Goal: Information Seeking & Learning: Compare options

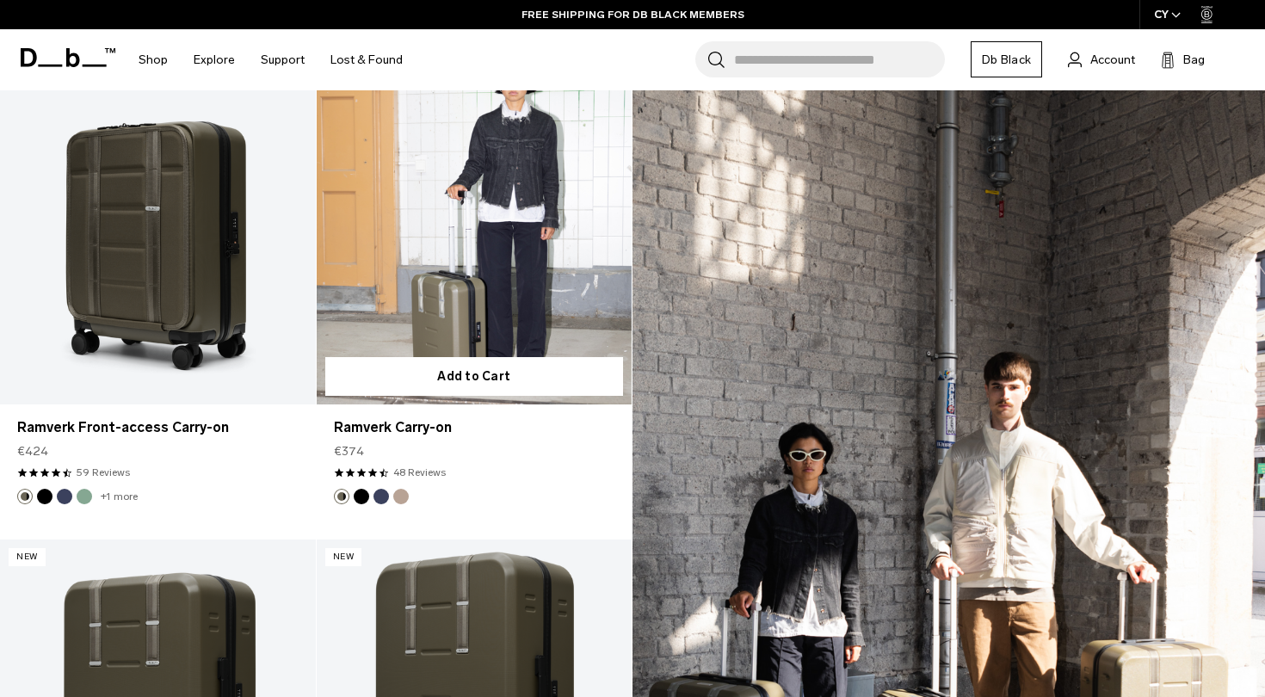
scroll to position [381, 0]
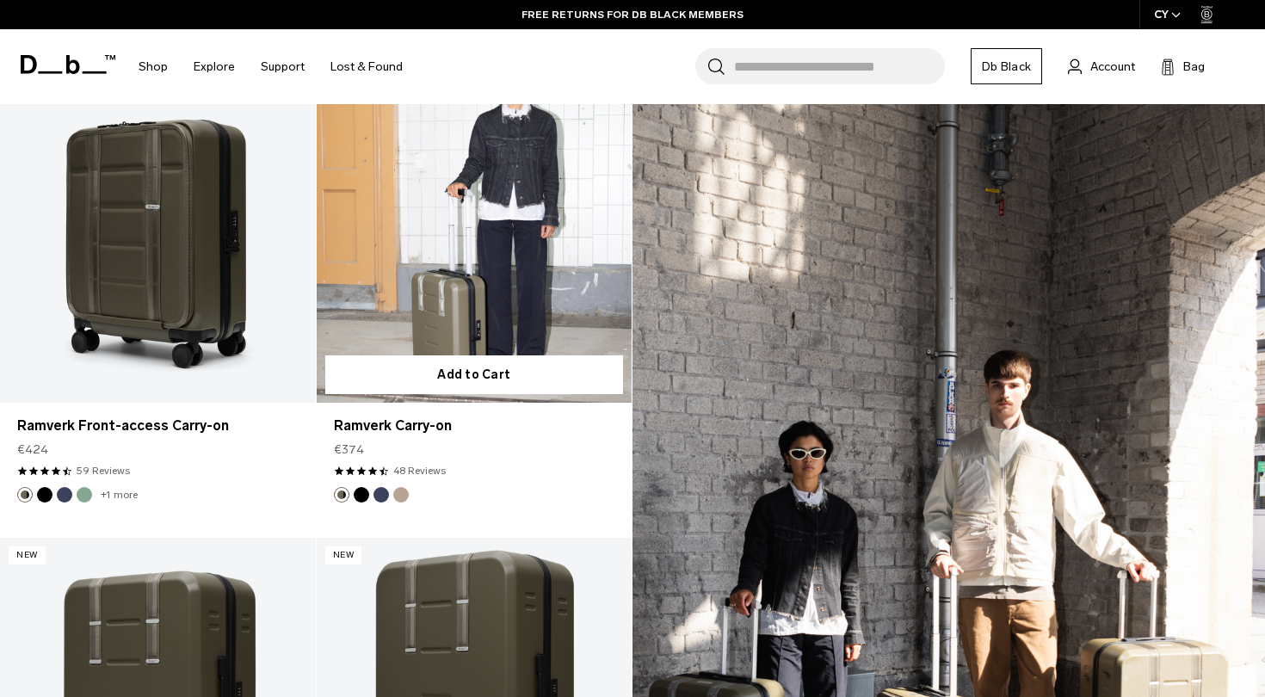
click at [362, 490] on button "Black Out" at bounding box center [361, 494] width 15 height 15
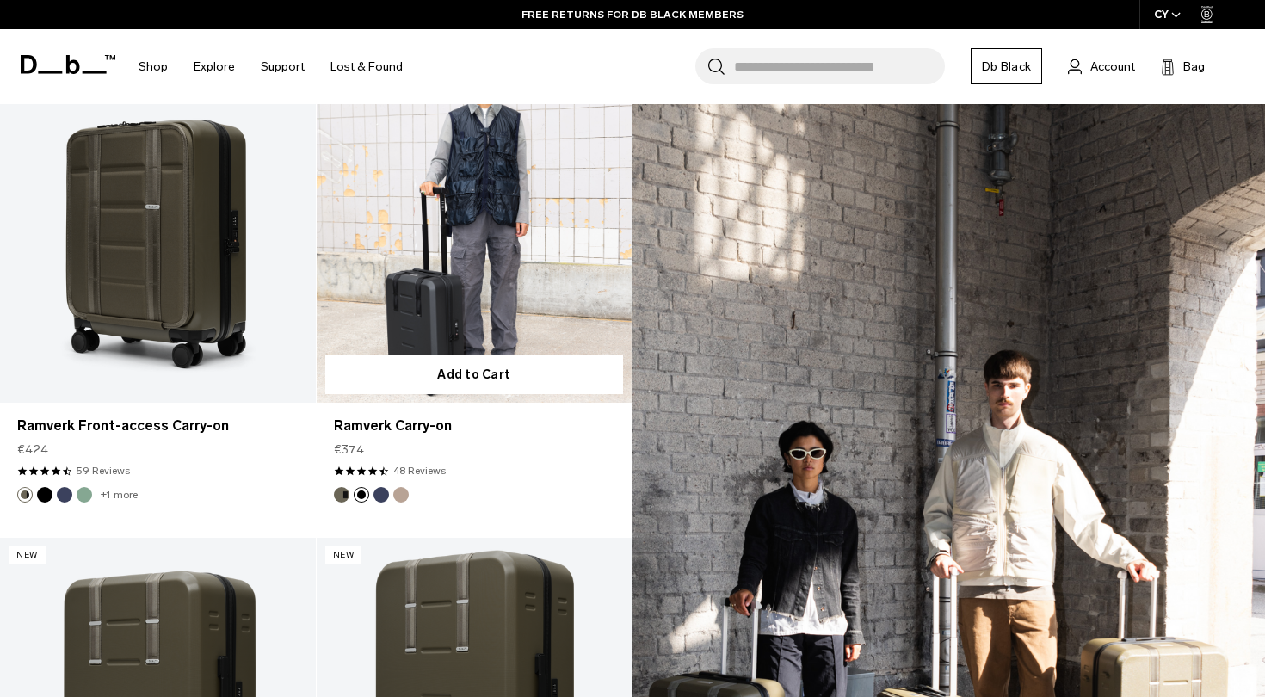
click at [503, 257] on link "Ramverk Carry-on Black Out" at bounding box center [475, 227] width 316 height 350
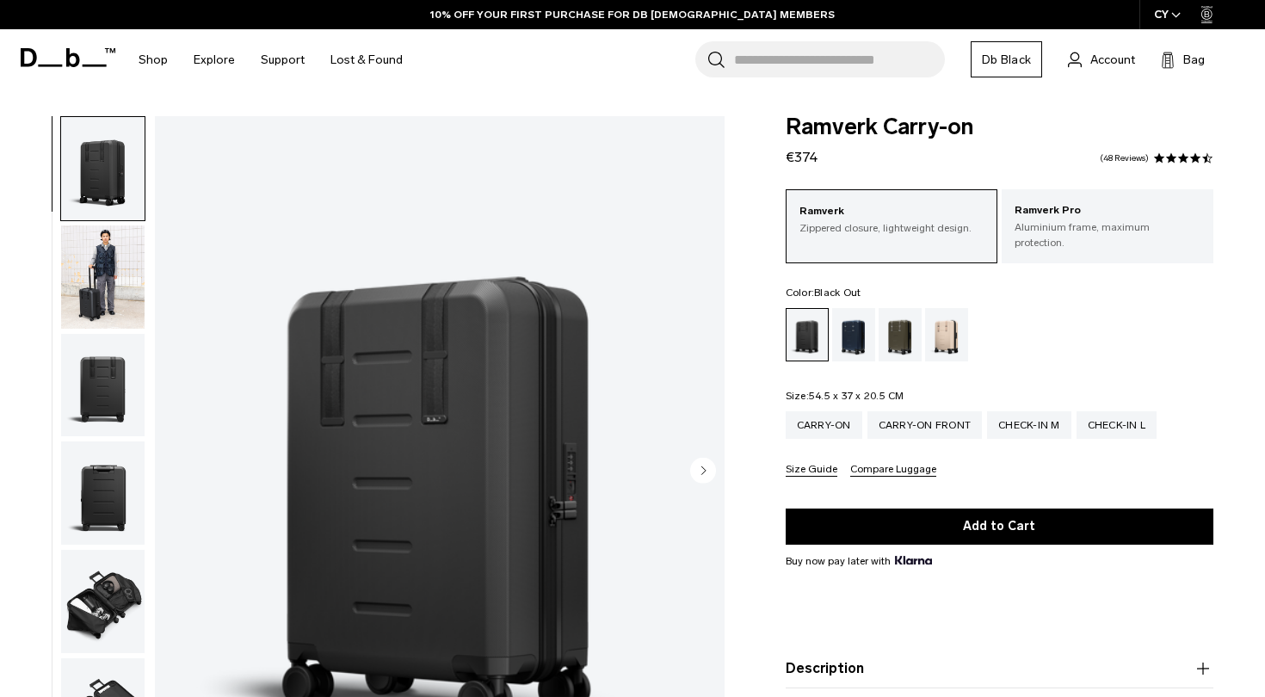
click at [99, 281] on img "button" at bounding box center [102, 277] width 83 height 103
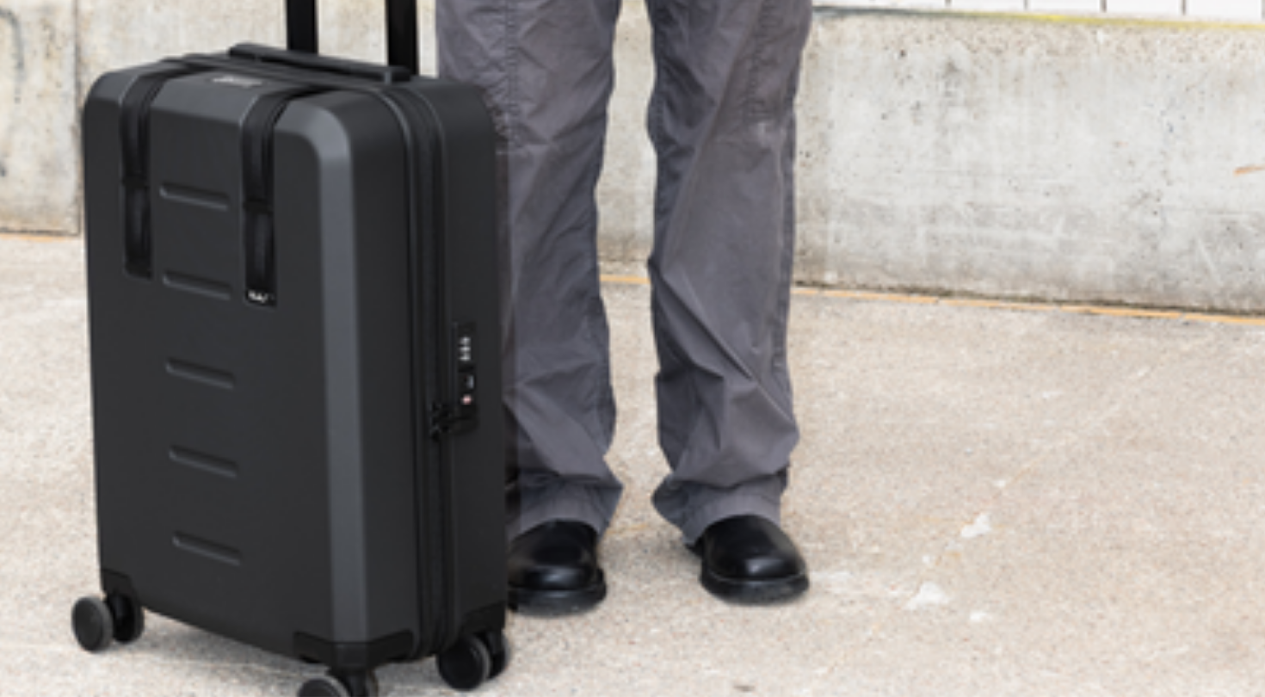
scroll to position [186, 0]
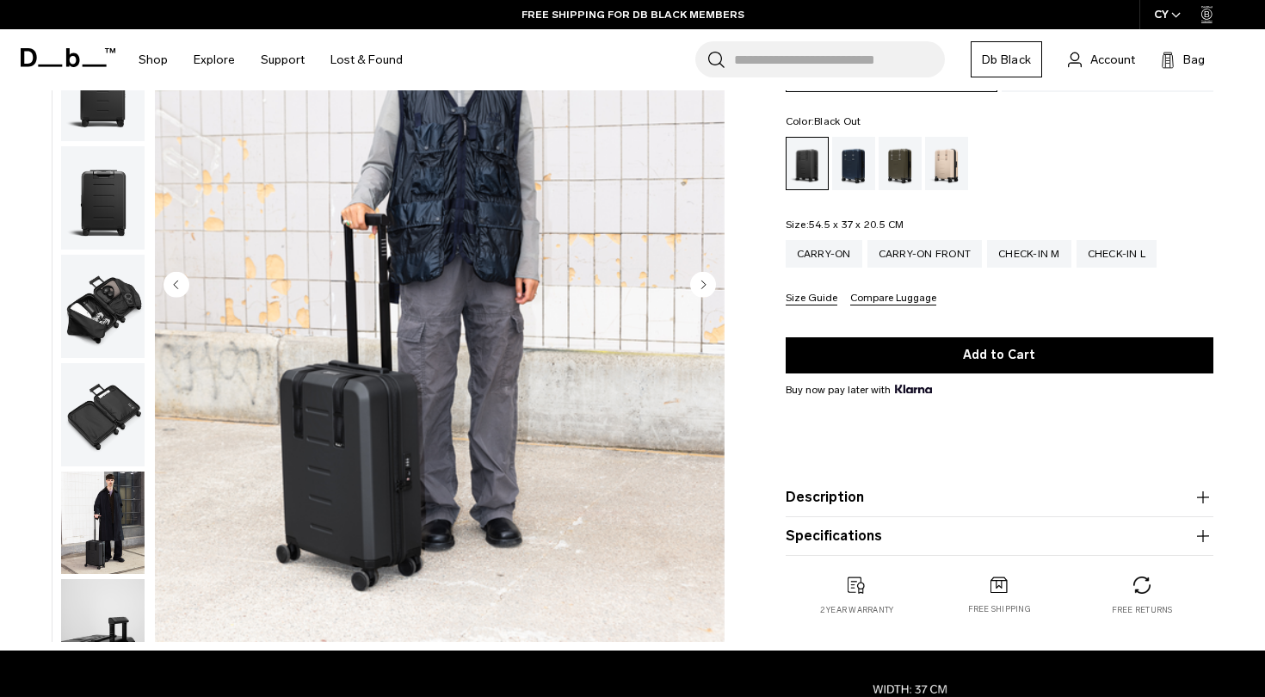
click at [702, 289] on circle "Next slide" at bounding box center [703, 284] width 26 height 26
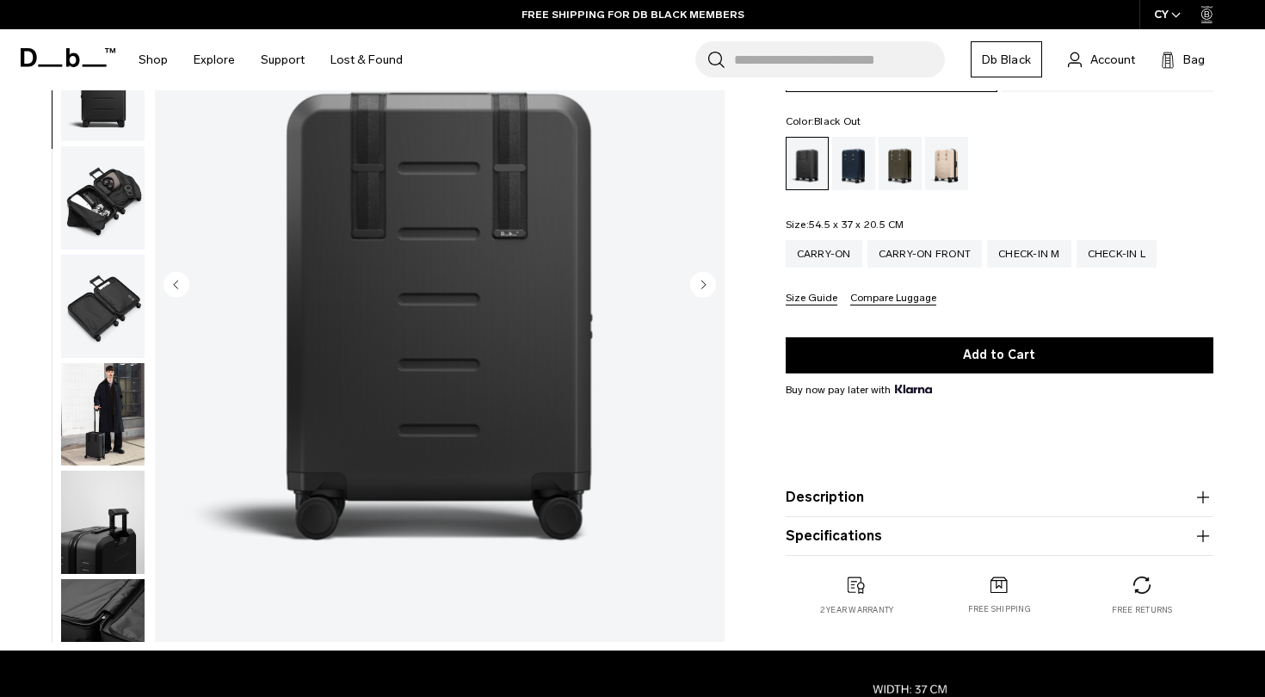
scroll to position [219, 0]
click at [707, 281] on circle "Next slide" at bounding box center [703, 284] width 26 height 26
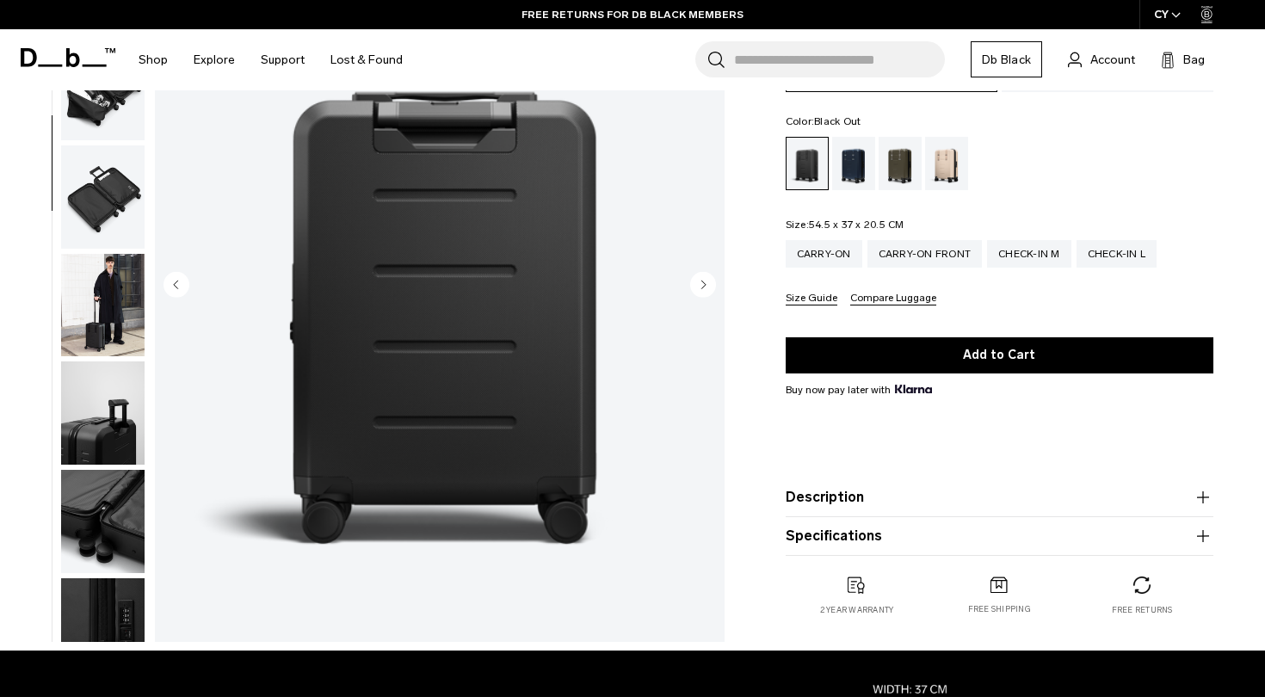
scroll to position [329, 0]
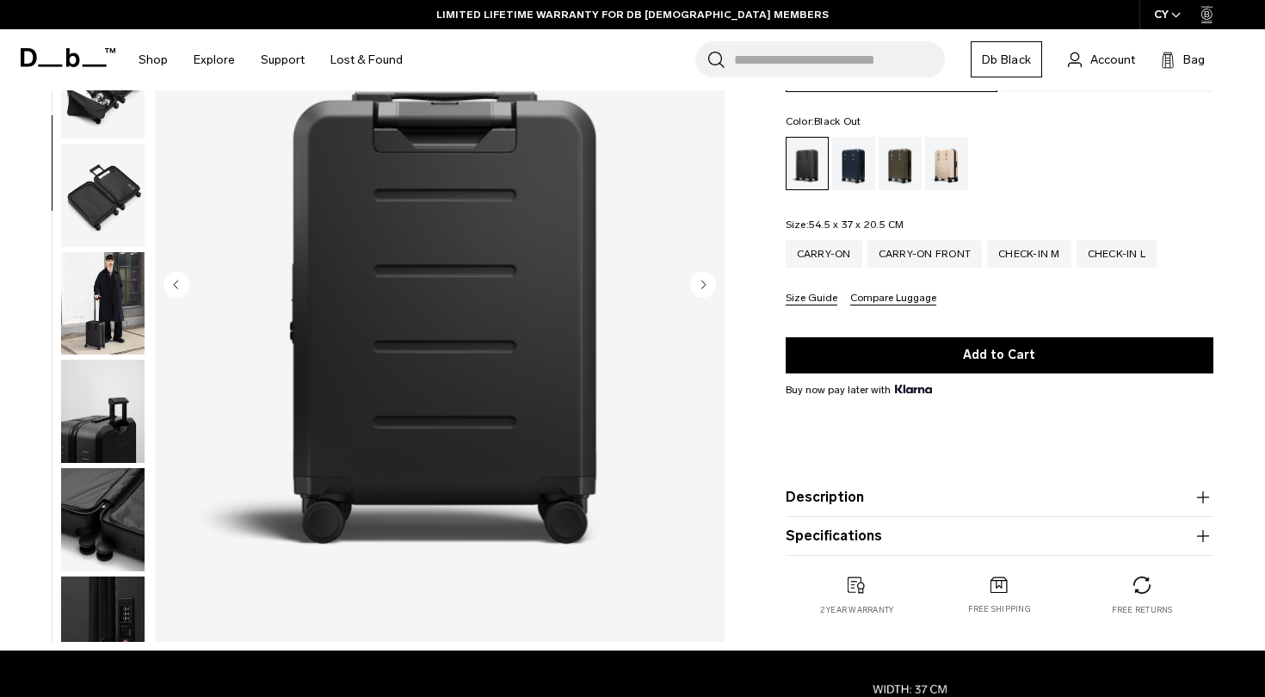
click at [708, 278] on circle "Next slide" at bounding box center [703, 284] width 26 height 26
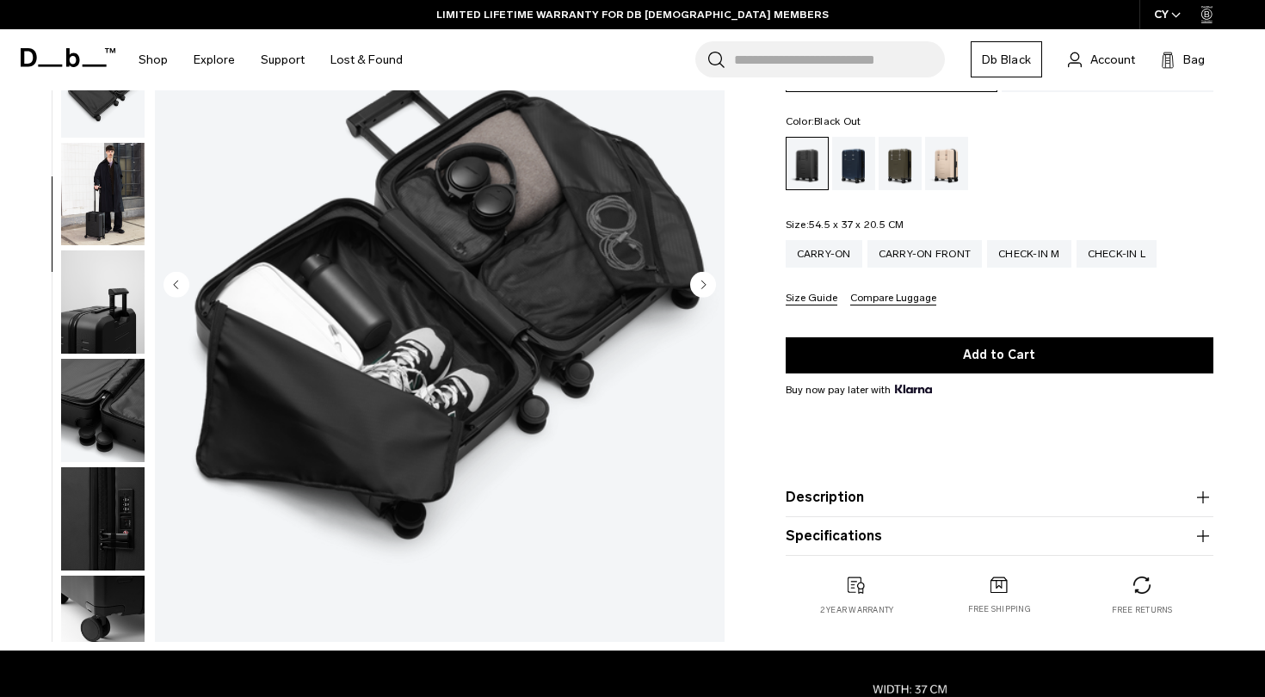
scroll to position [438, 0]
click at [705, 287] on circle "Next slide" at bounding box center [703, 284] width 26 height 26
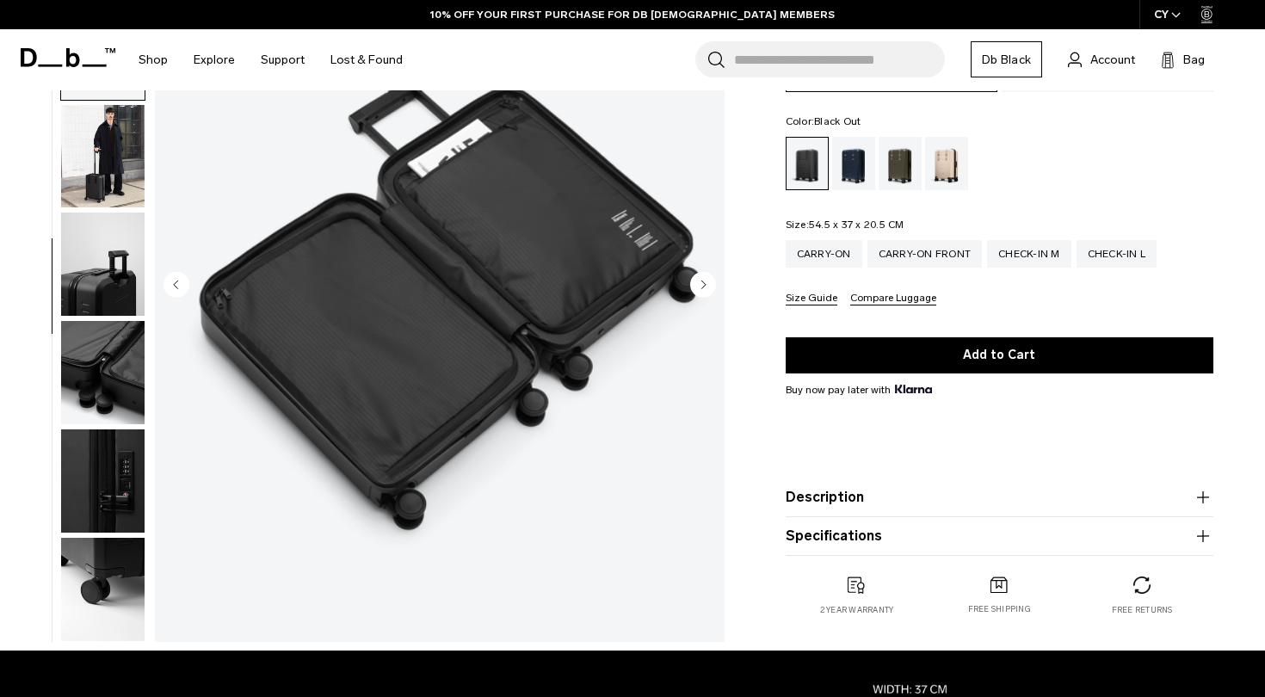
click at [703, 274] on circle "Next slide" at bounding box center [703, 284] width 26 height 26
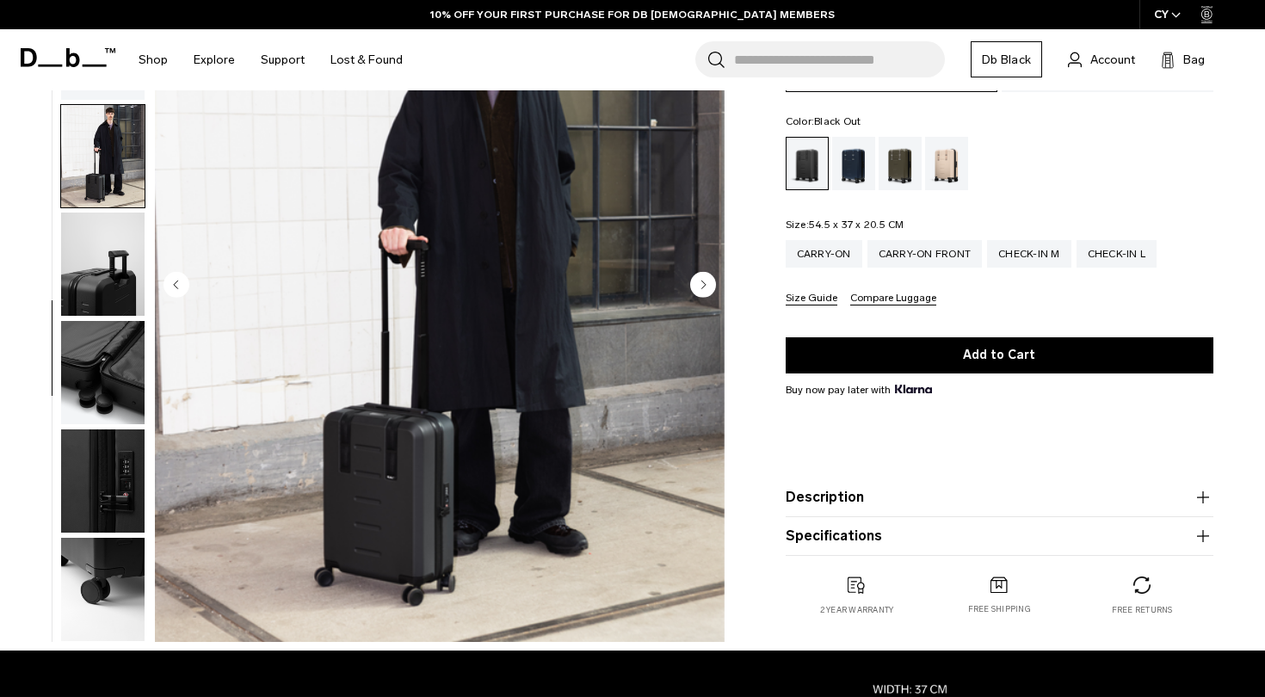
click at [702, 274] on circle "Next slide" at bounding box center [703, 284] width 26 height 26
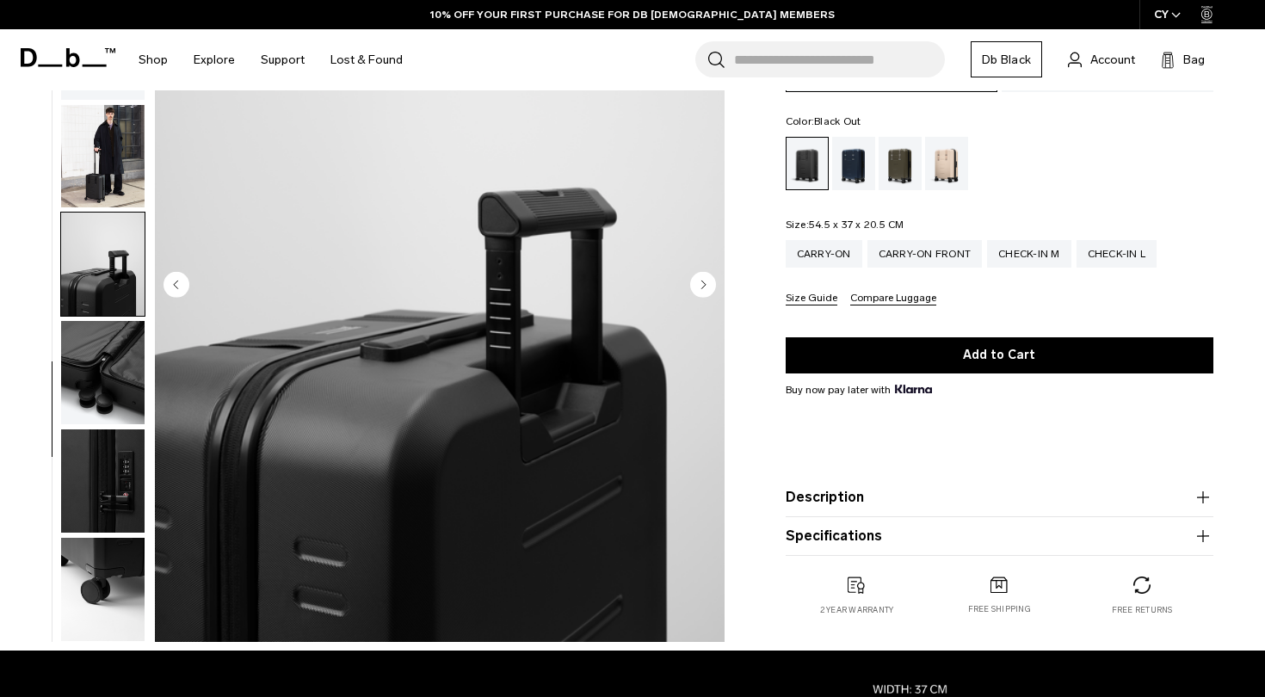
click at [702, 274] on circle "Next slide" at bounding box center [703, 284] width 26 height 26
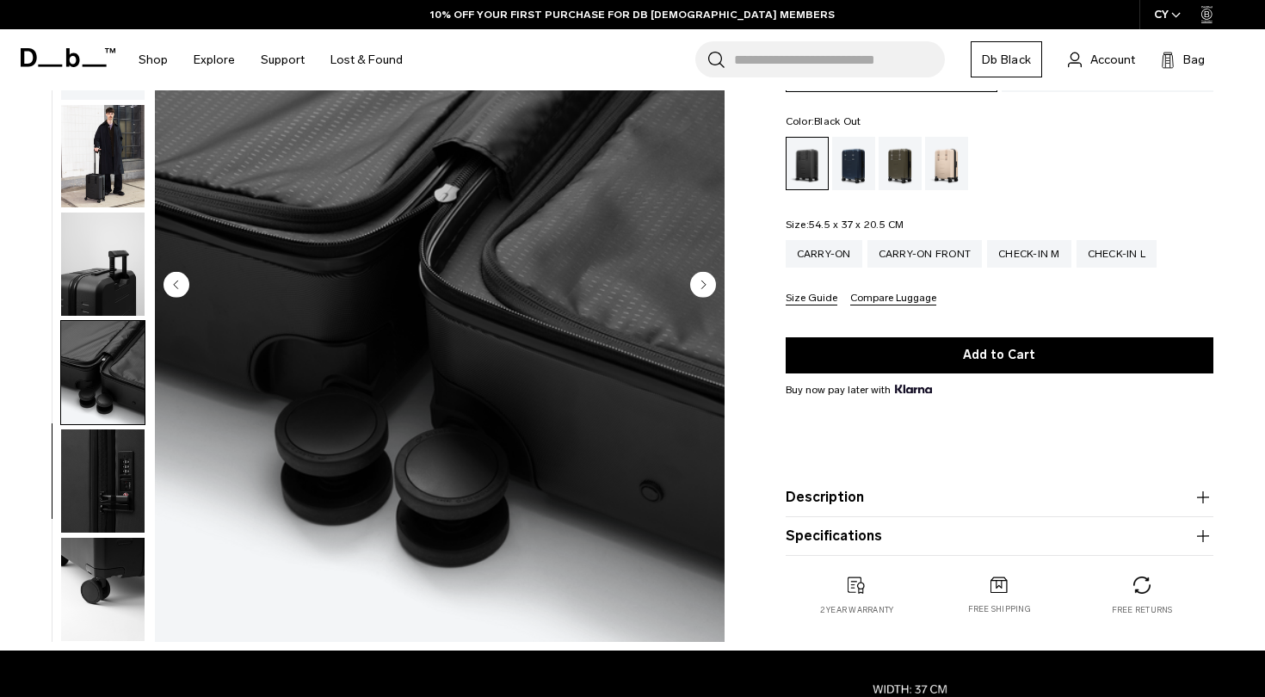
click at [702, 274] on circle "Next slide" at bounding box center [703, 284] width 26 height 26
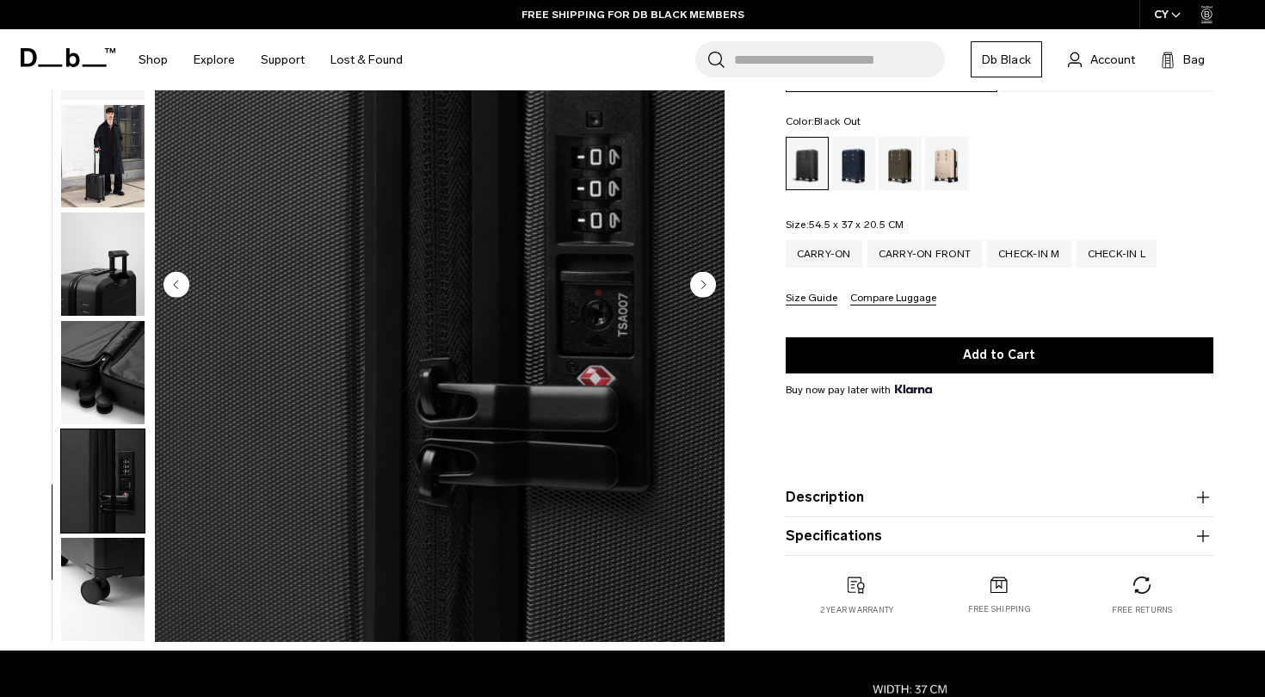
click at [702, 274] on circle "Next slide" at bounding box center [703, 284] width 26 height 26
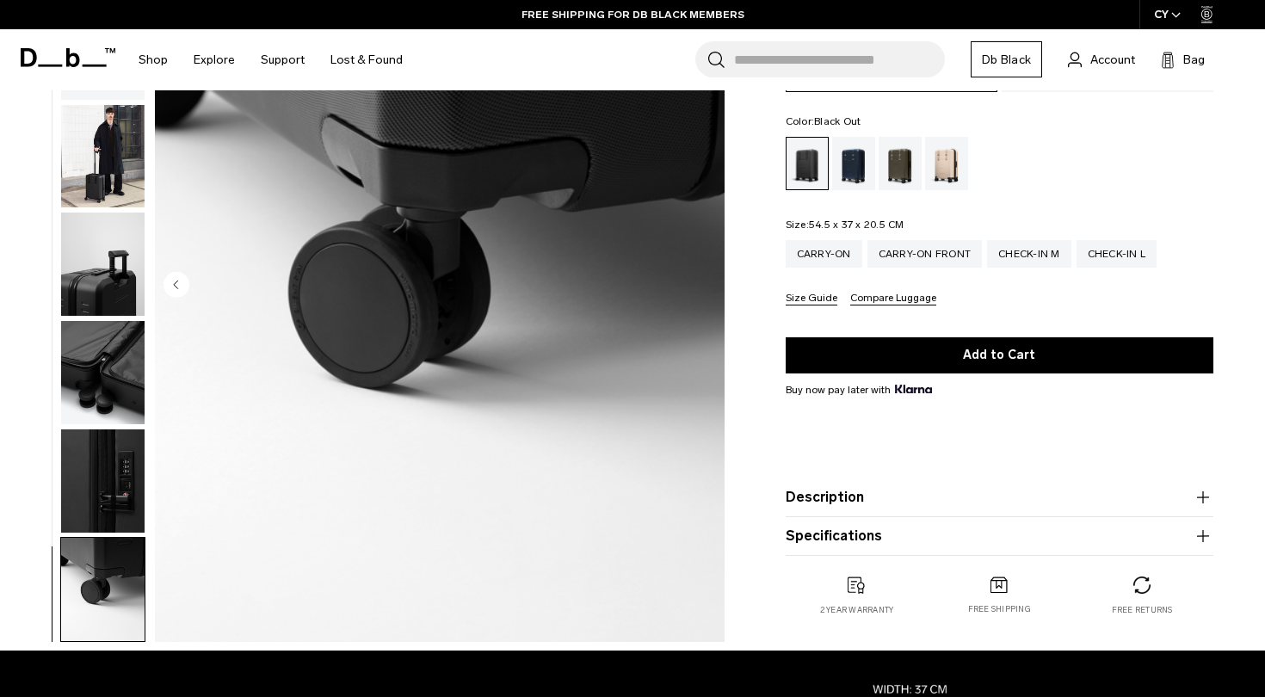
click at [702, 274] on img "11 / 11" at bounding box center [440, 286] width 570 height 712
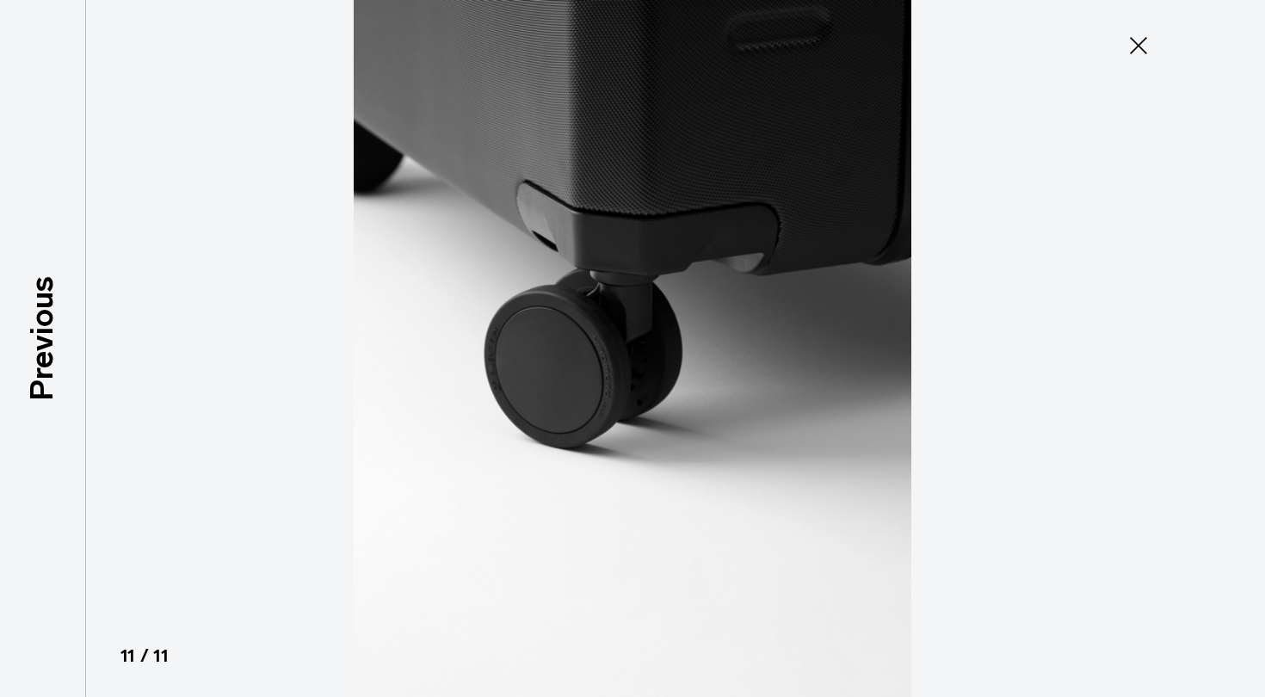
click at [702, 274] on img at bounding box center [632, 348] width 775 height 697
click at [1139, 51] on icon at bounding box center [1139, 46] width 28 height 28
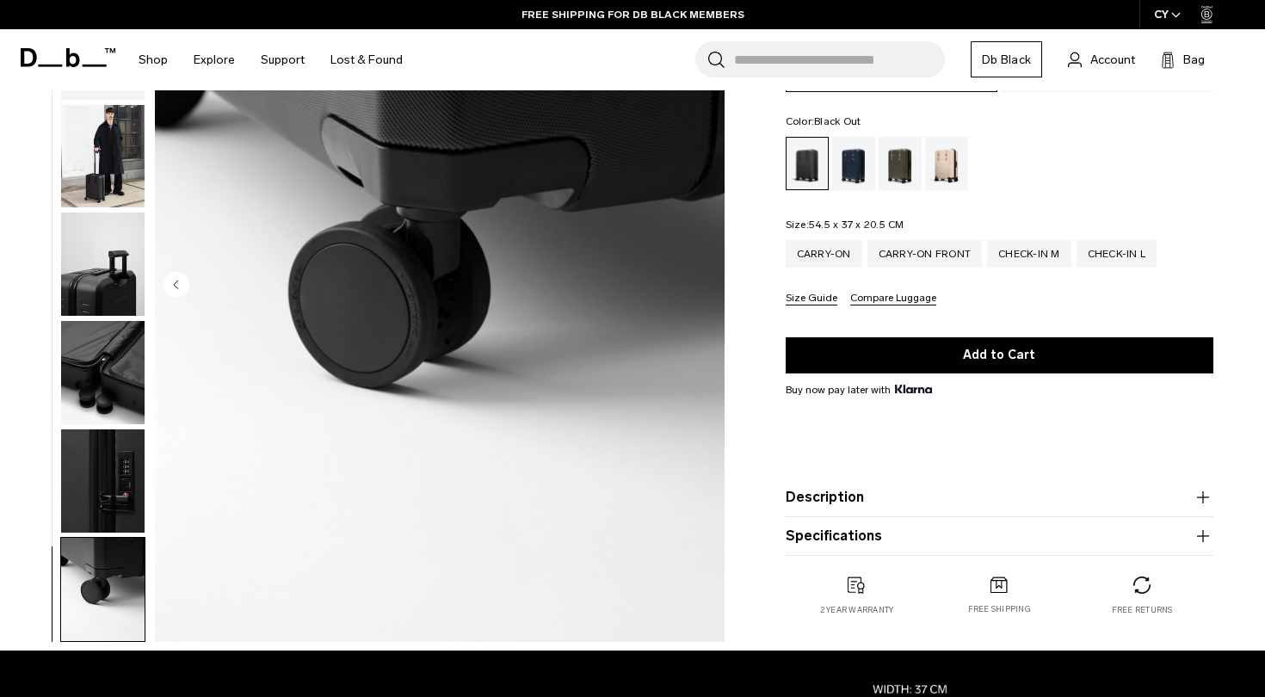
scroll to position [189, 0]
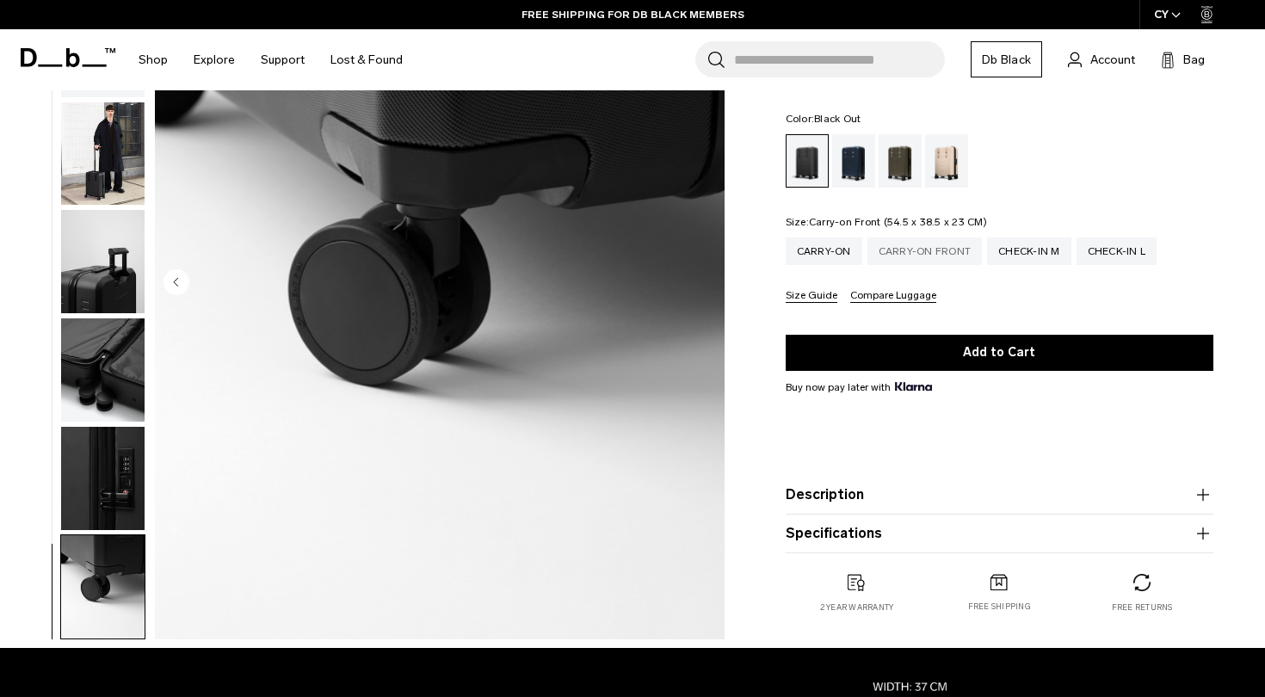
click at [947, 253] on div "Carry-on Front" at bounding box center [925, 252] width 115 height 28
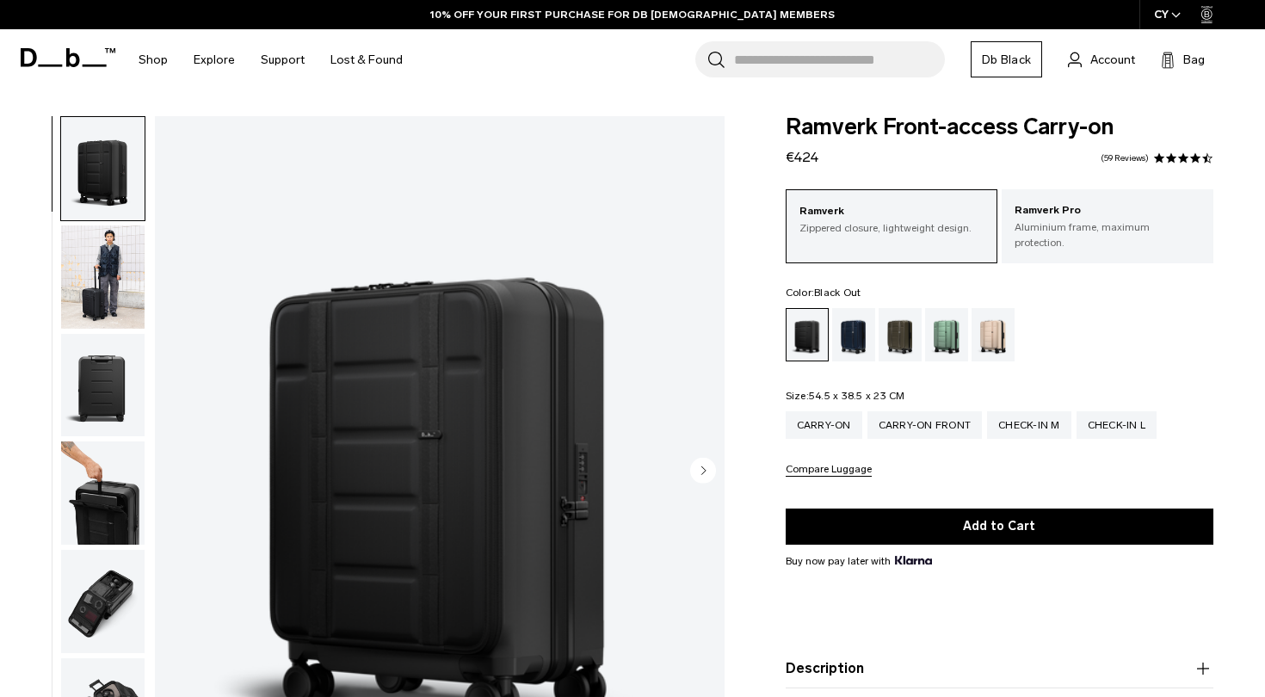
click at [698, 465] on circle "Next slide" at bounding box center [703, 470] width 26 height 26
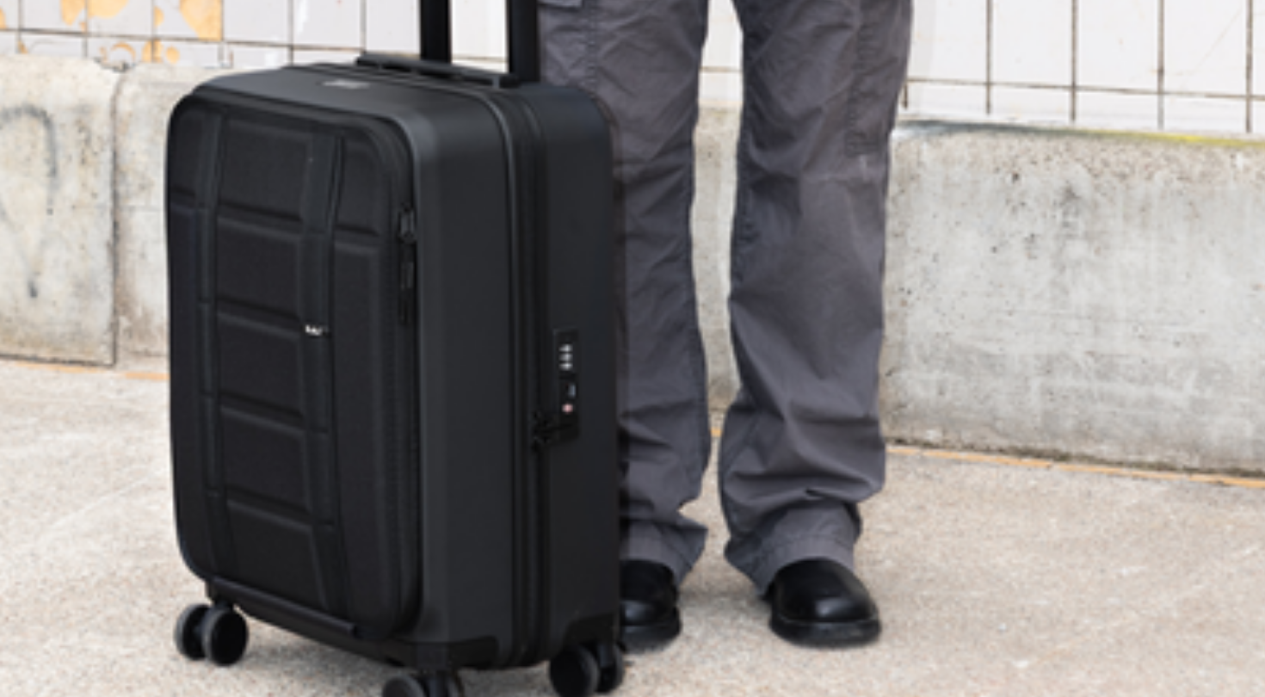
scroll to position [235, 0]
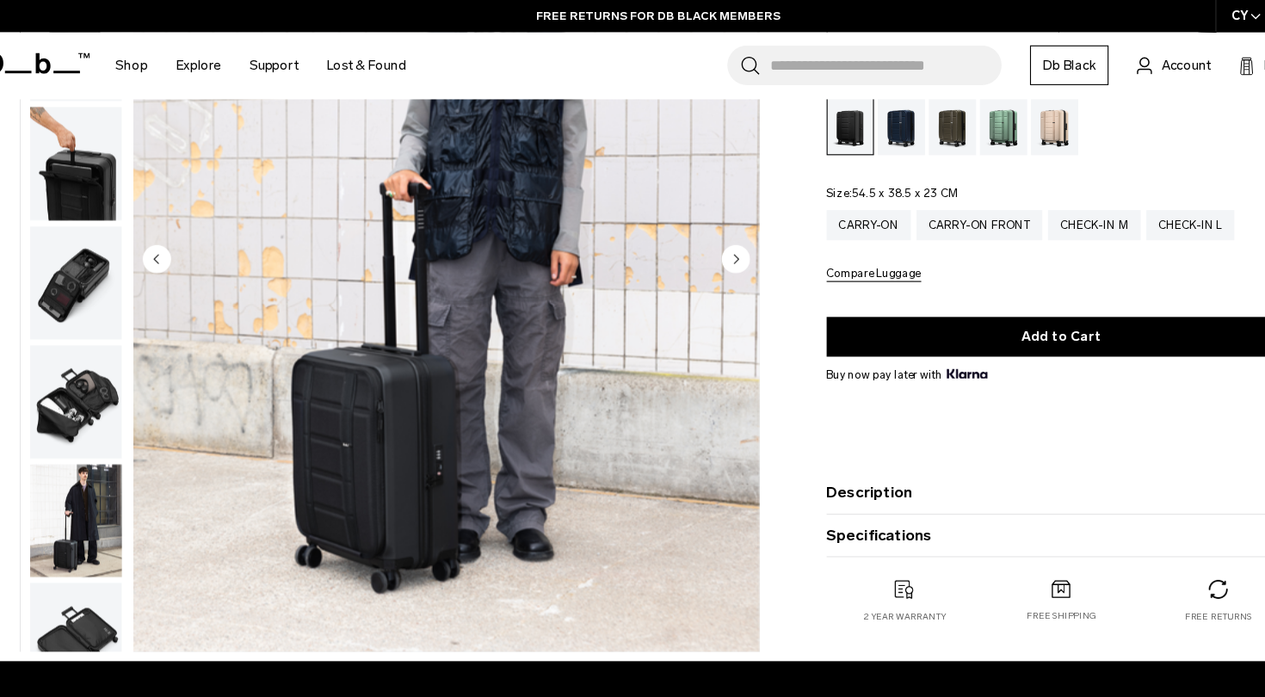
click at [702, 234] on icon "Next slide" at bounding box center [704, 236] width 4 height 8
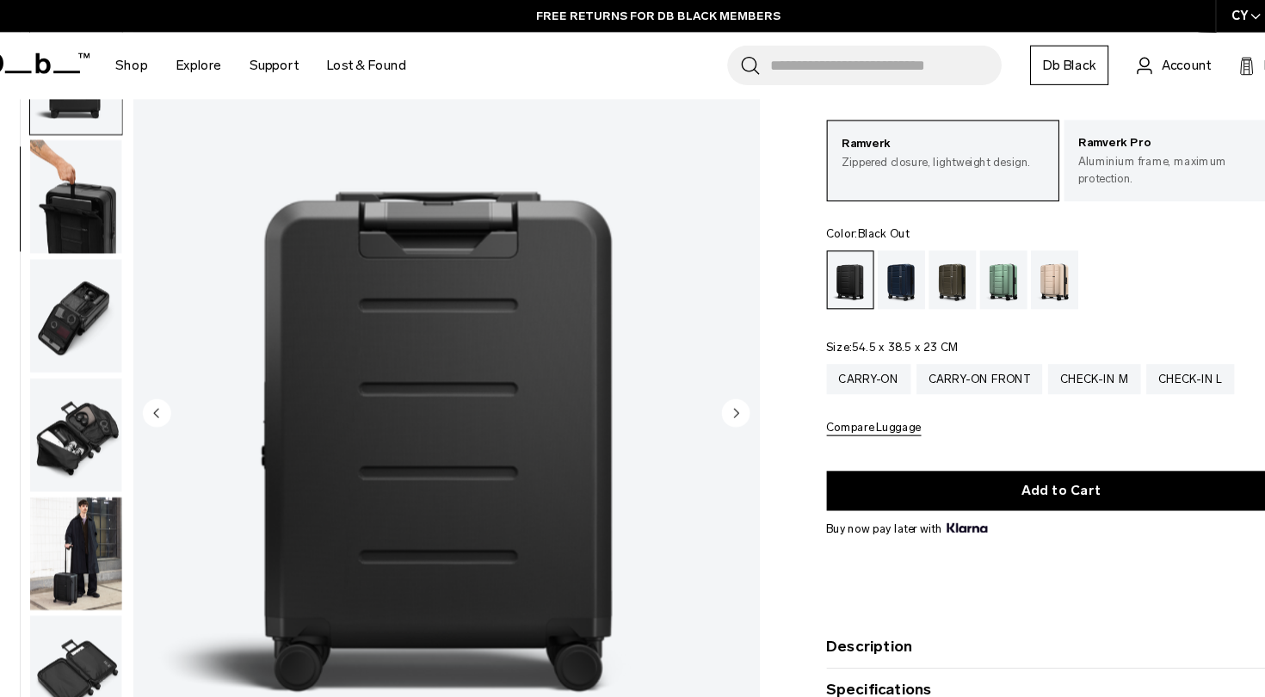
scroll to position [77, 0]
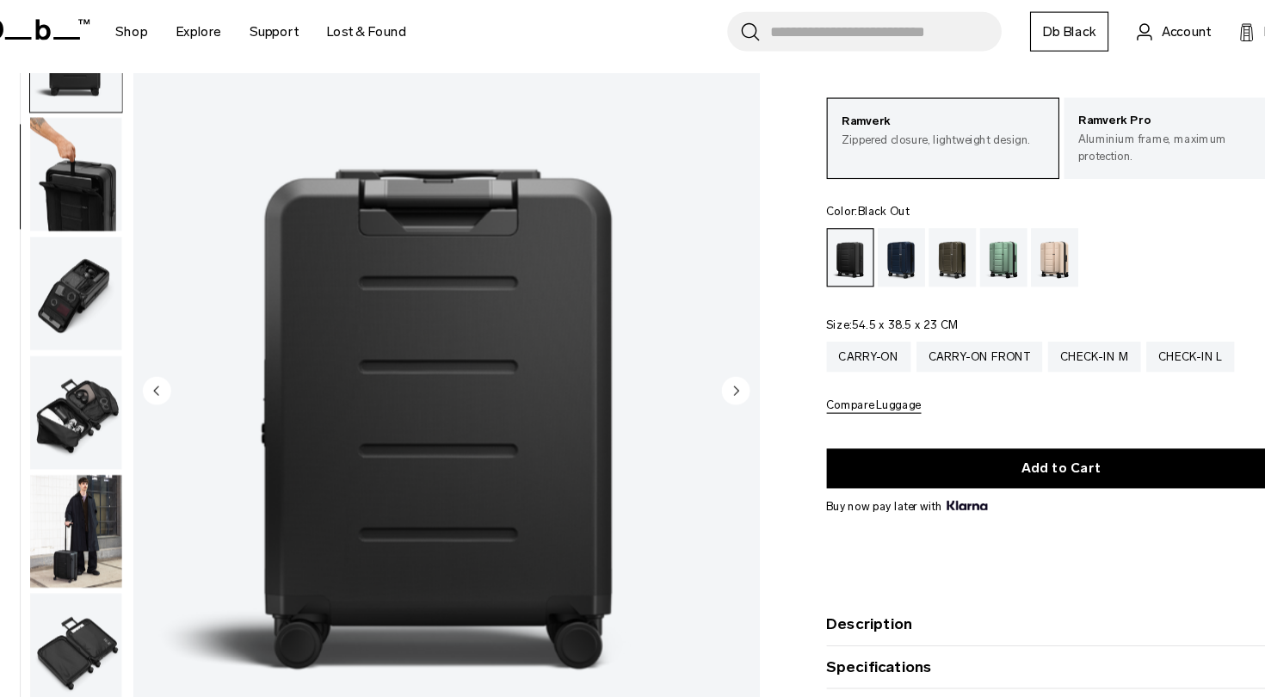
click at [690, 380] on circle "Next slide" at bounding box center [703, 393] width 26 height 26
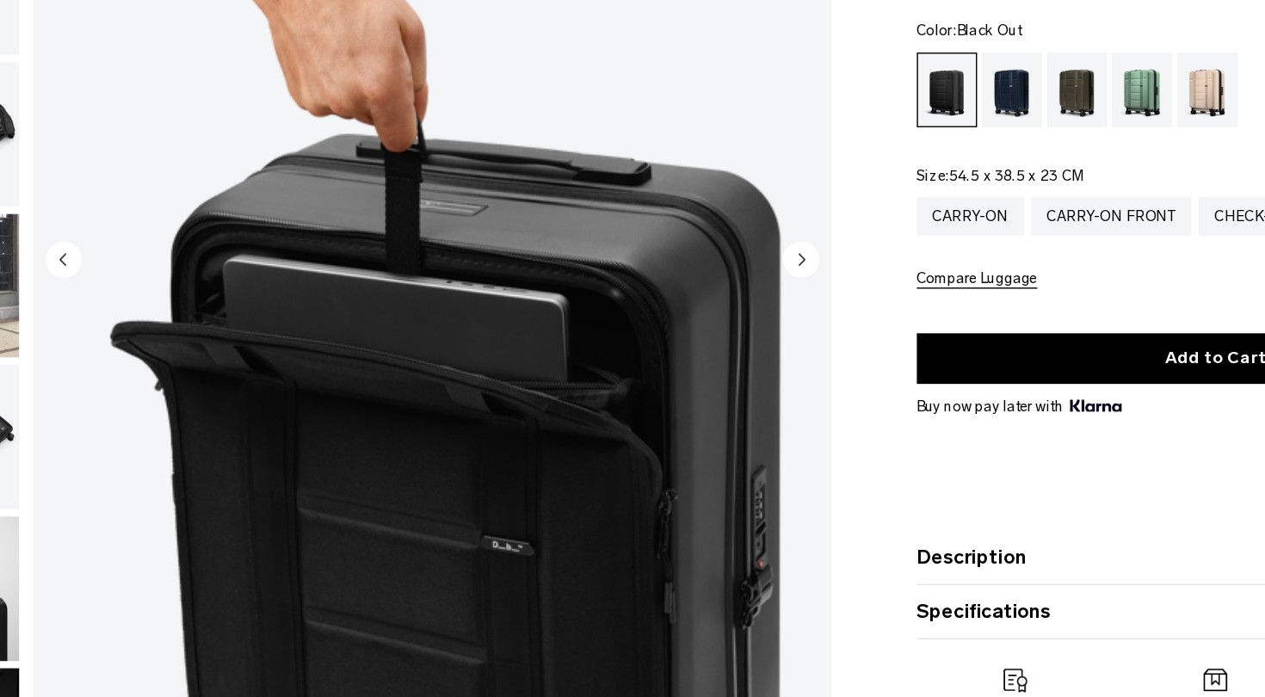
scroll to position [187, 0]
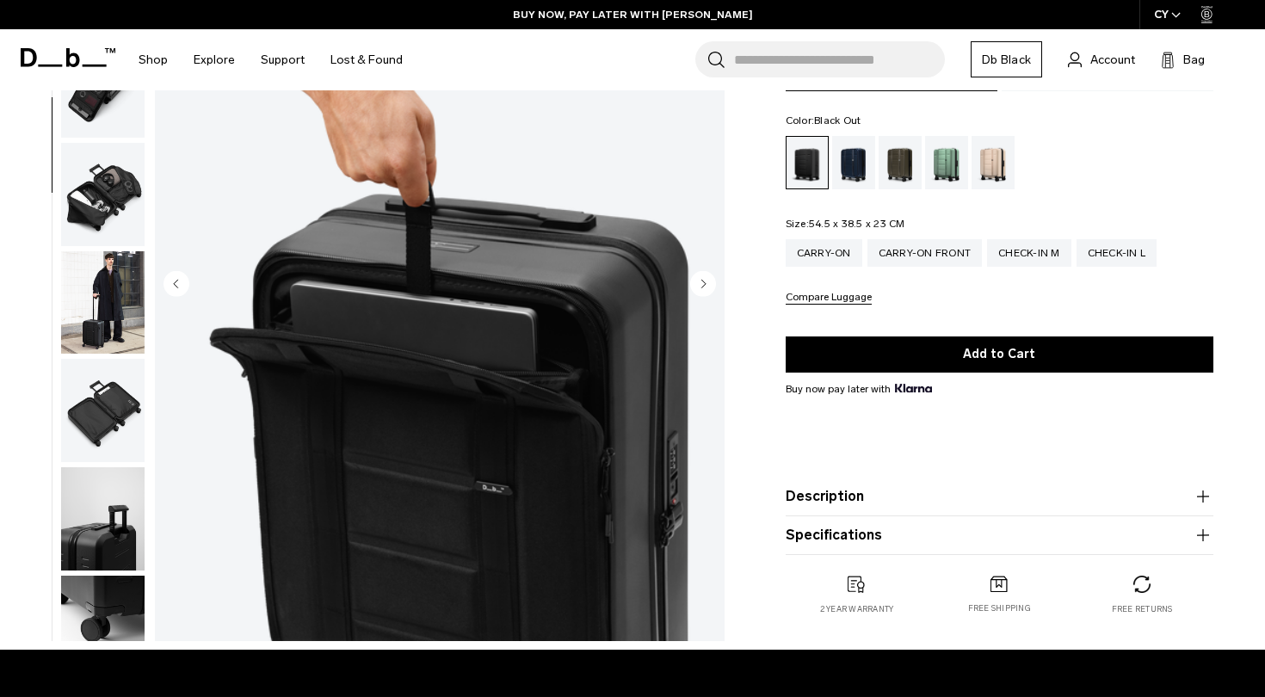
click at [695, 289] on circle "Next slide" at bounding box center [703, 283] width 26 height 26
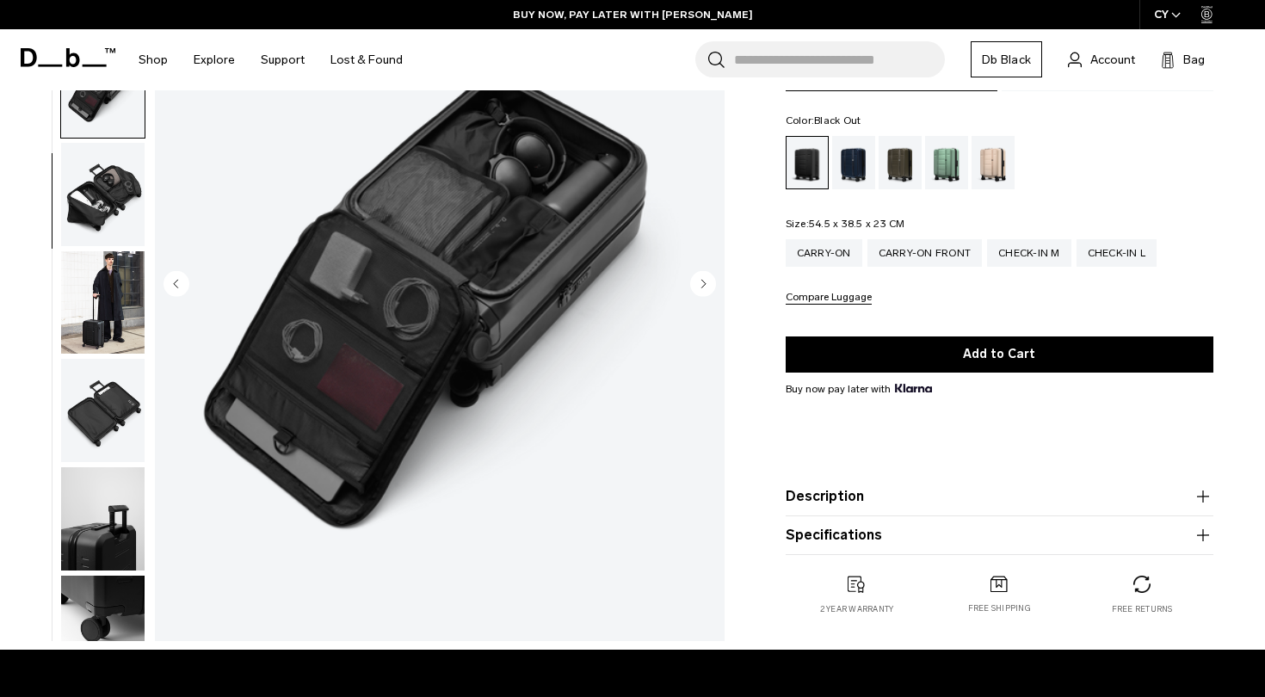
scroll to position [438, 0]
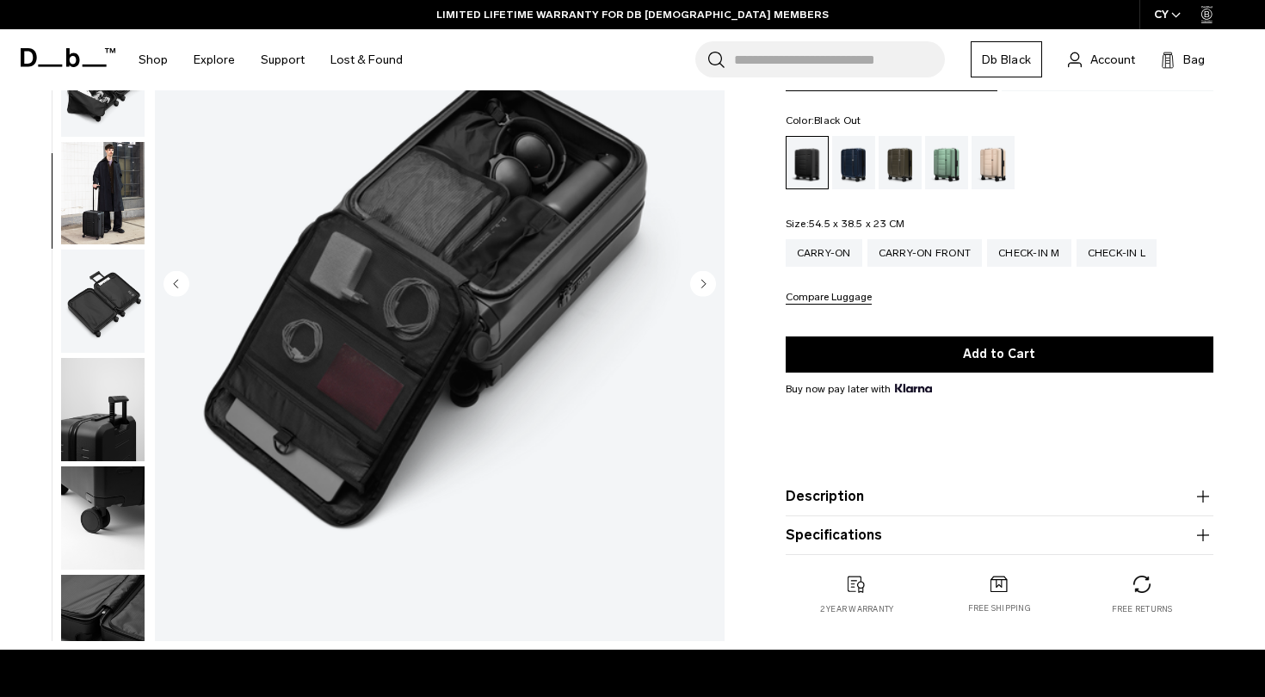
click at [702, 278] on circle "Next slide" at bounding box center [703, 283] width 26 height 26
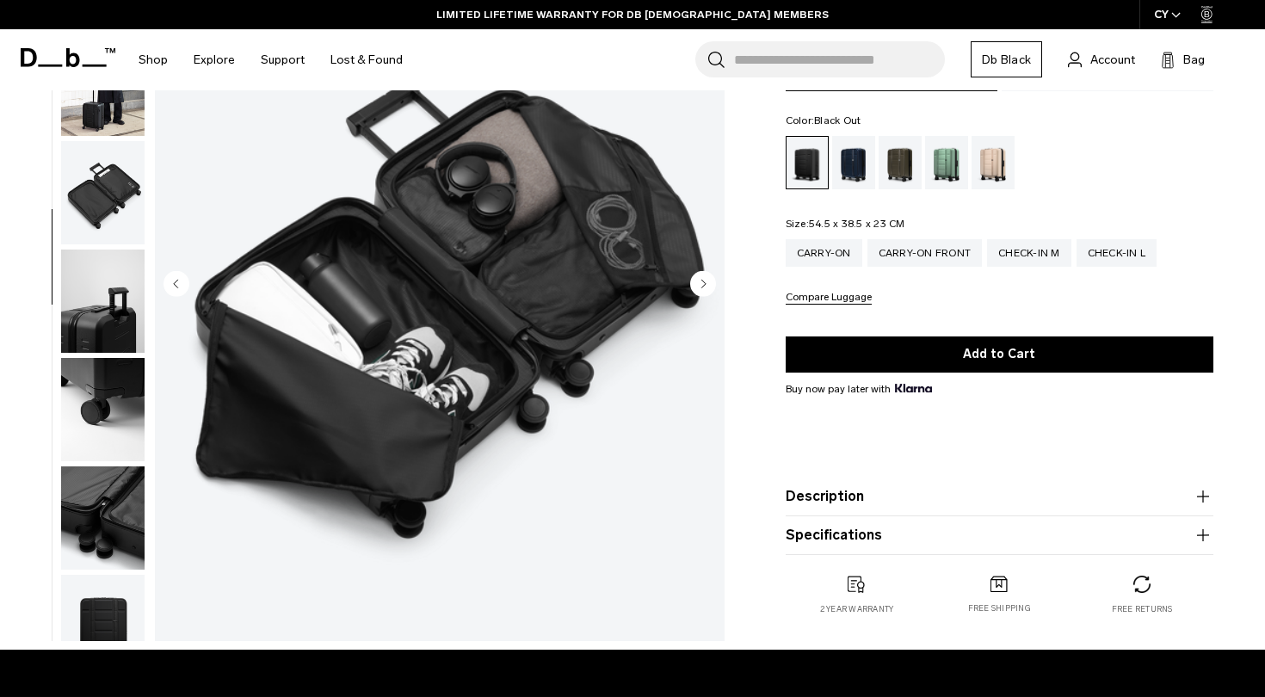
scroll to position [547, 0]
click at [702, 278] on circle "Next slide" at bounding box center [703, 283] width 26 height 26
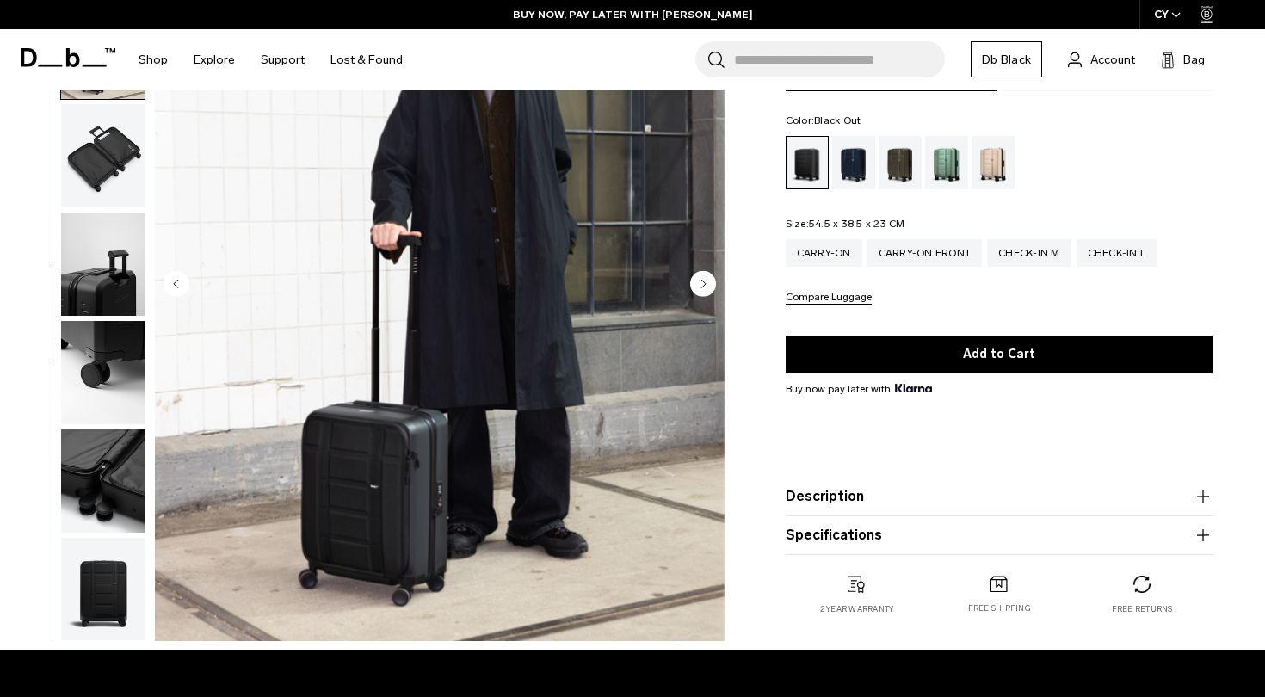
click at [701, 281] on circle "Next slide" at bounding box center [703, 283] width 26 height 26
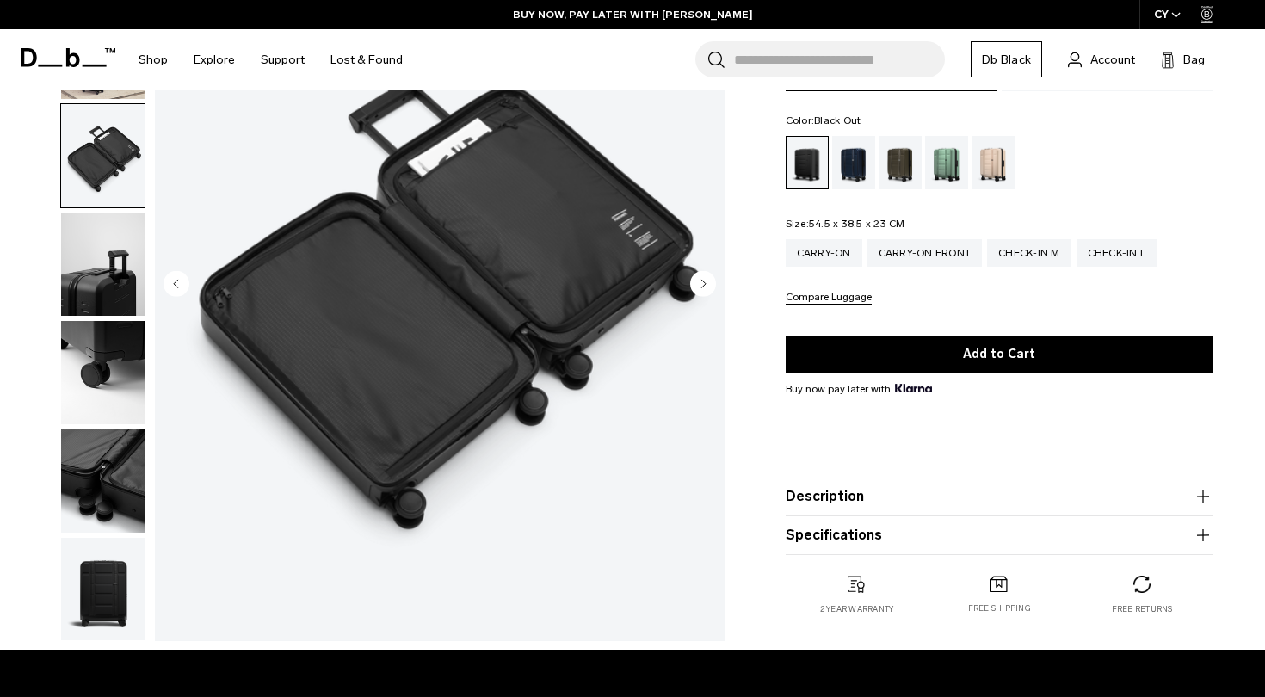
click at [701, 281] on circle "Next slide" at bounding box center [703, 283] width 26 height 26
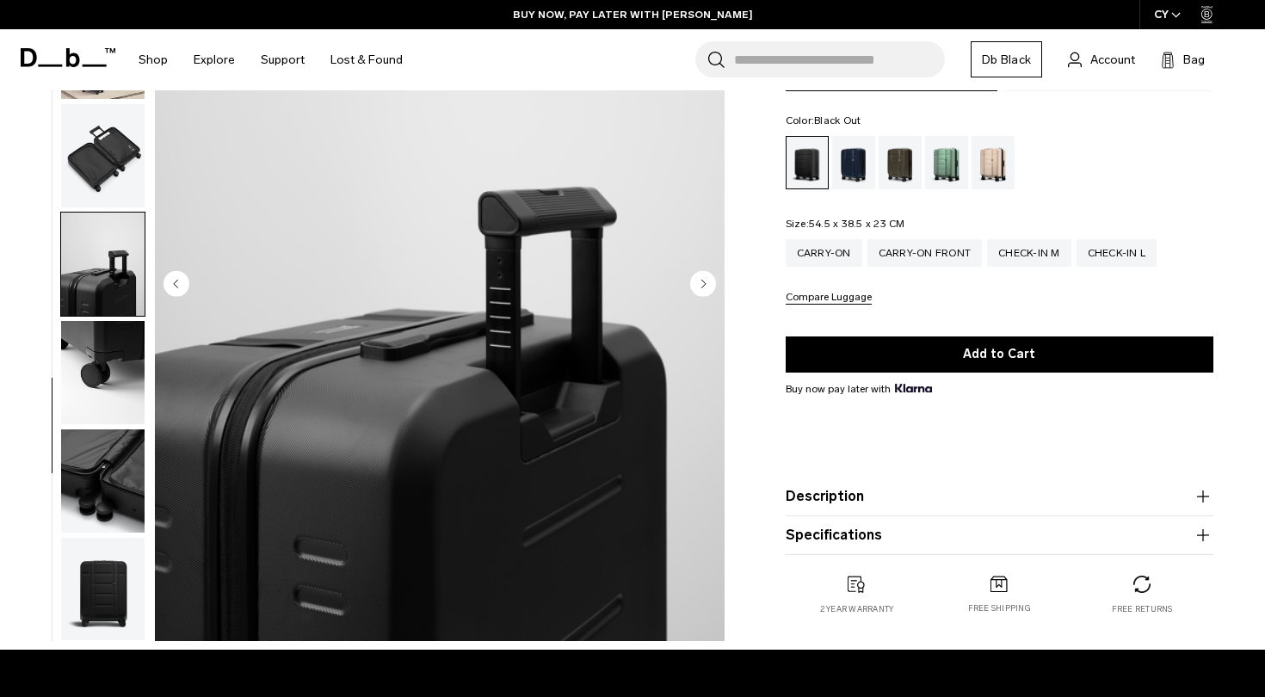
click at [701, 281] on circle "Next slide" at bounding box center [703, 283] width 26 height 26
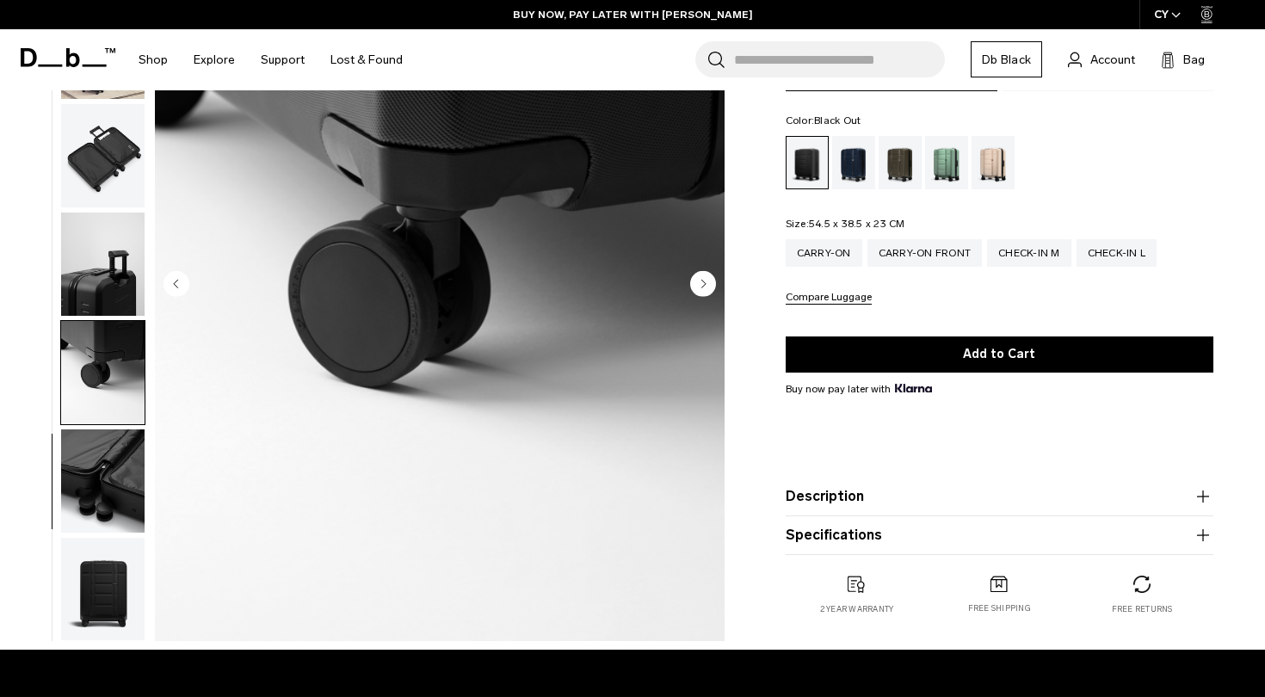
click at [701, 281] on circle "Next slide" at bounding box center [703, 283] width 26 height 26
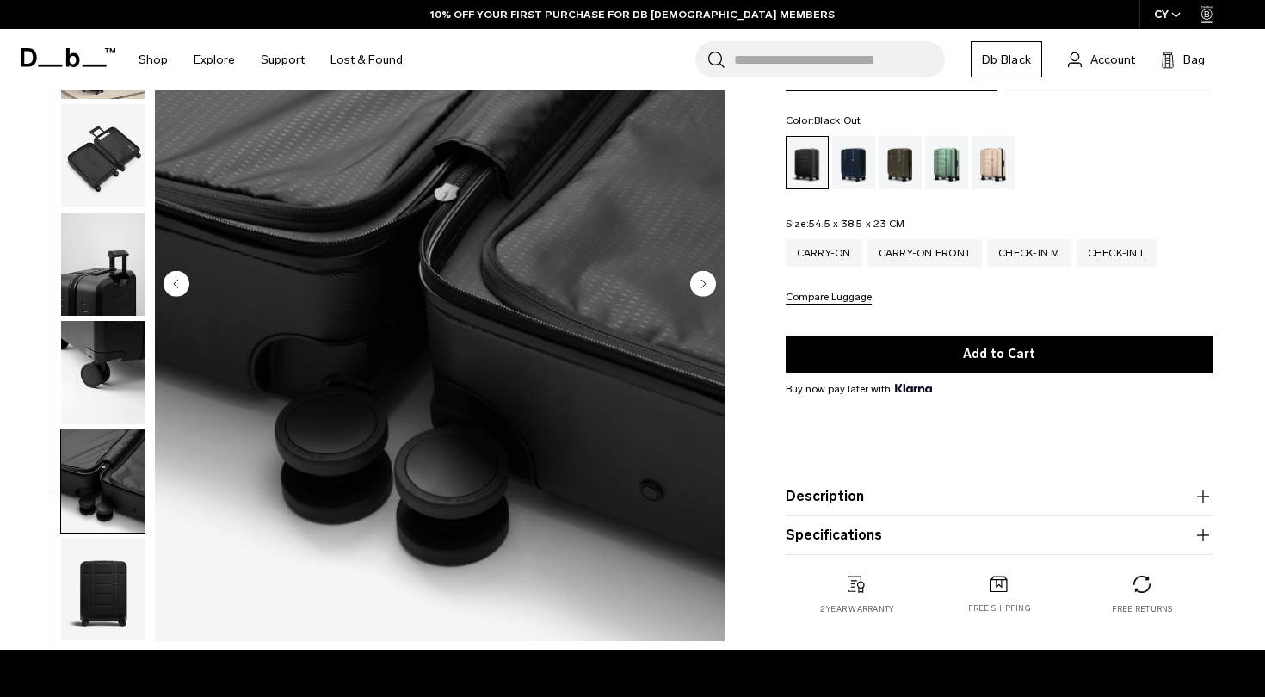
click at [703, 281] on icon "Next slide" at bounding box center [704, 284] width 4 height 8
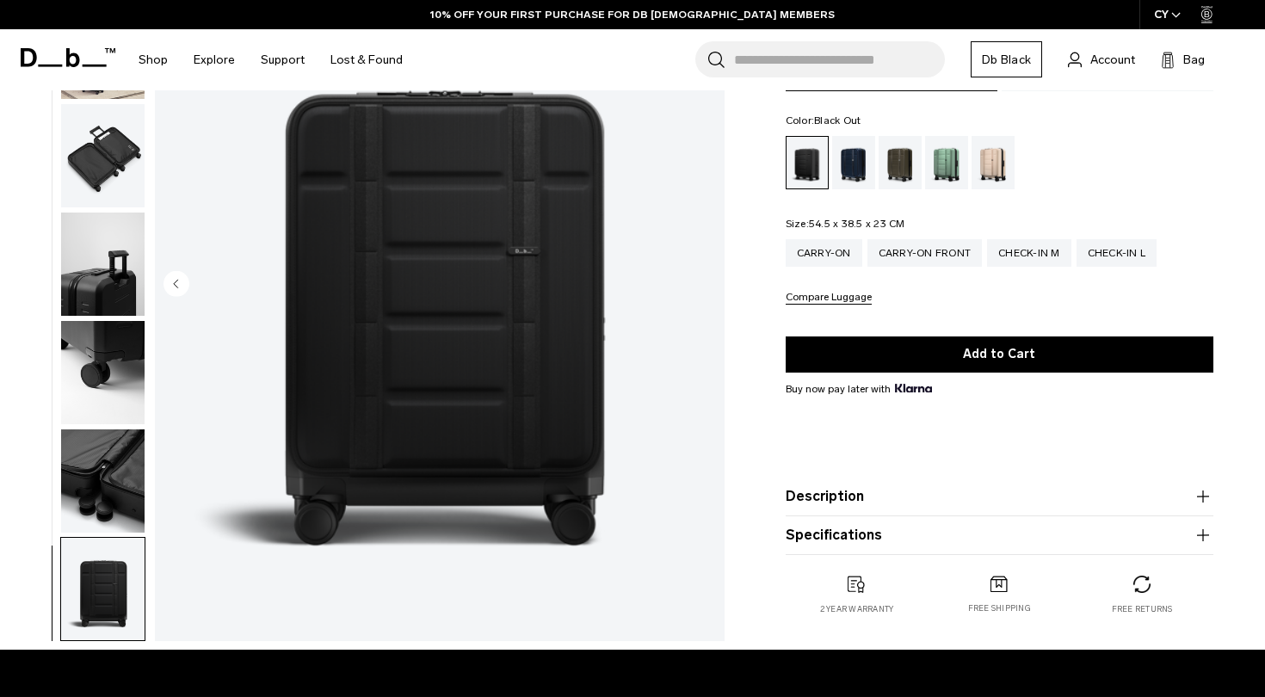
click at [703, 281] on img "12 / 12" at bounding box center [440, 285] width 570 height 712
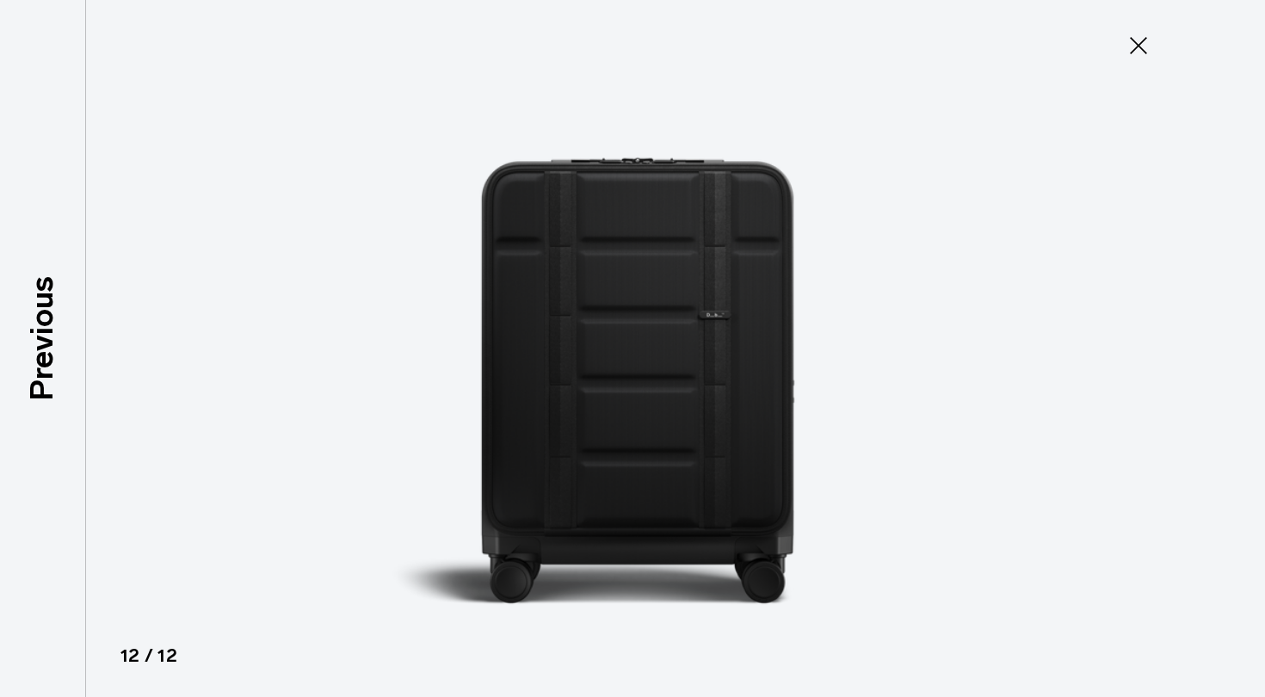
click at [1142, 55] on icon at bounding box center [1139, 46] width 28 height 28
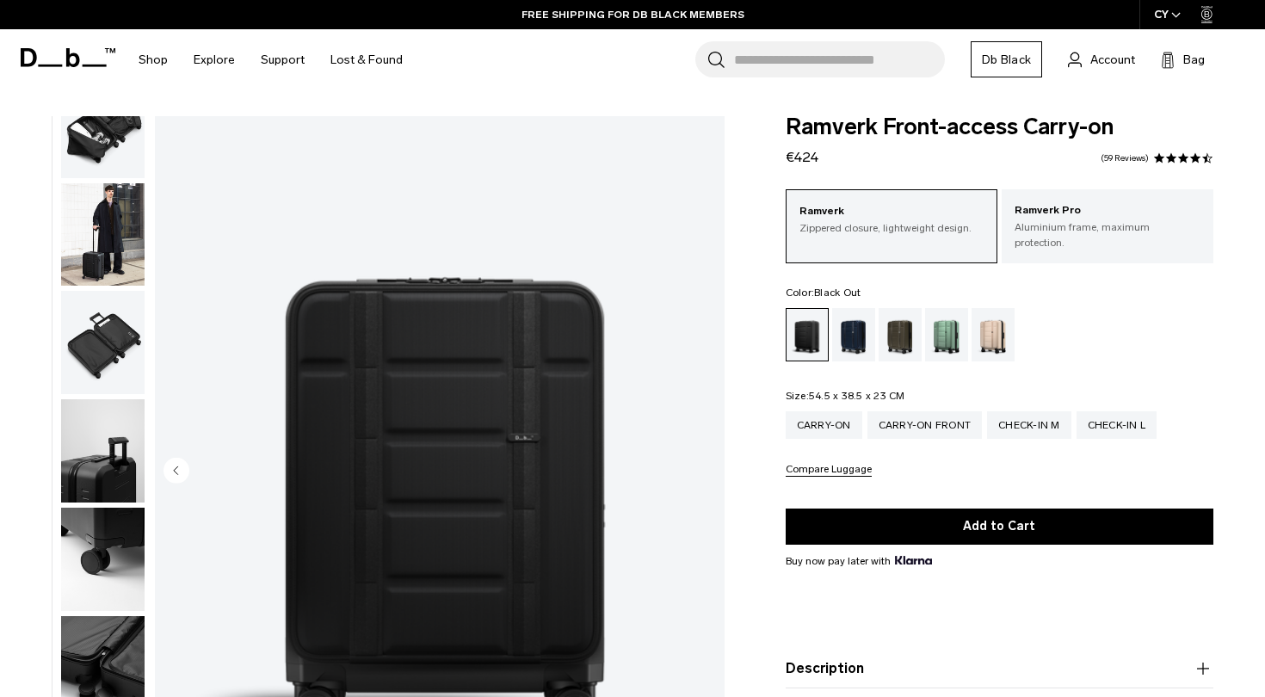
scroll to position [0, 0]
click at [1081, 222] on p "Aluminium frame, maximum protection." at bounding box center [1108, 234] width 186 height 31
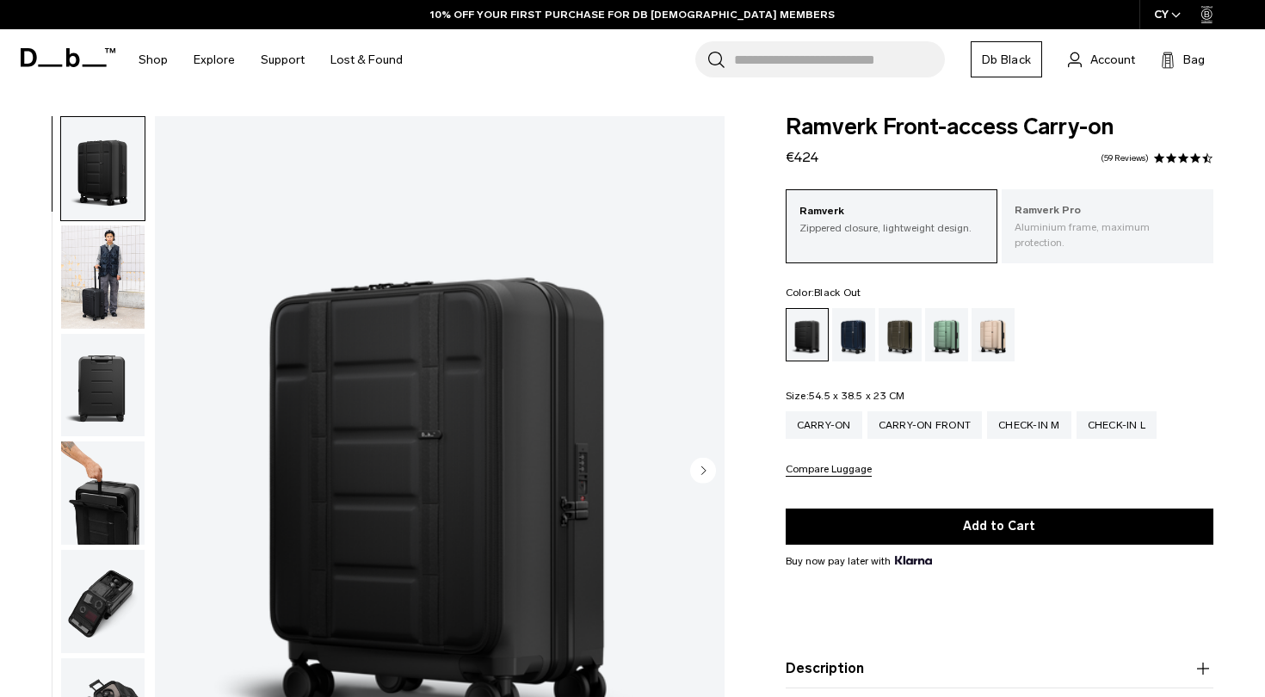
click at [1051, 220] on p "Aluminium frame, maximum protection." at bounding box center [1108, 234] width 186 height 31
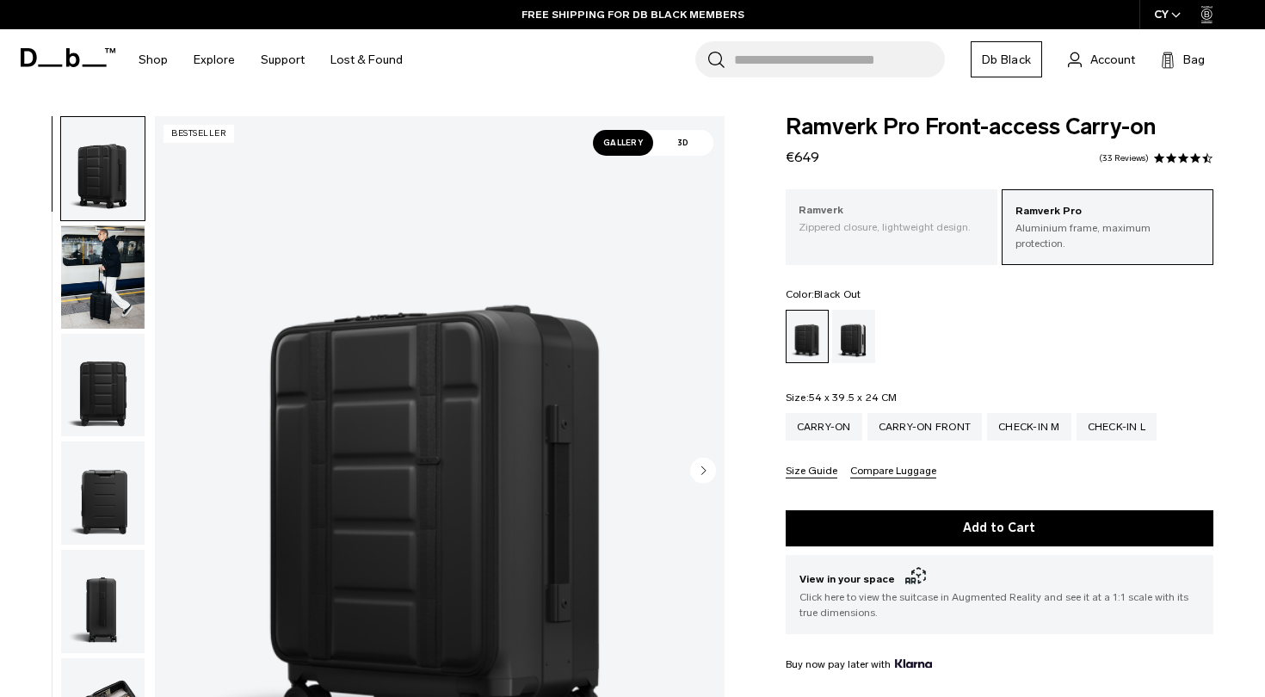
click at [926, 225] on p "Zippered closure, lightweight design." at bounding box center [892, 226] width 186 height 15
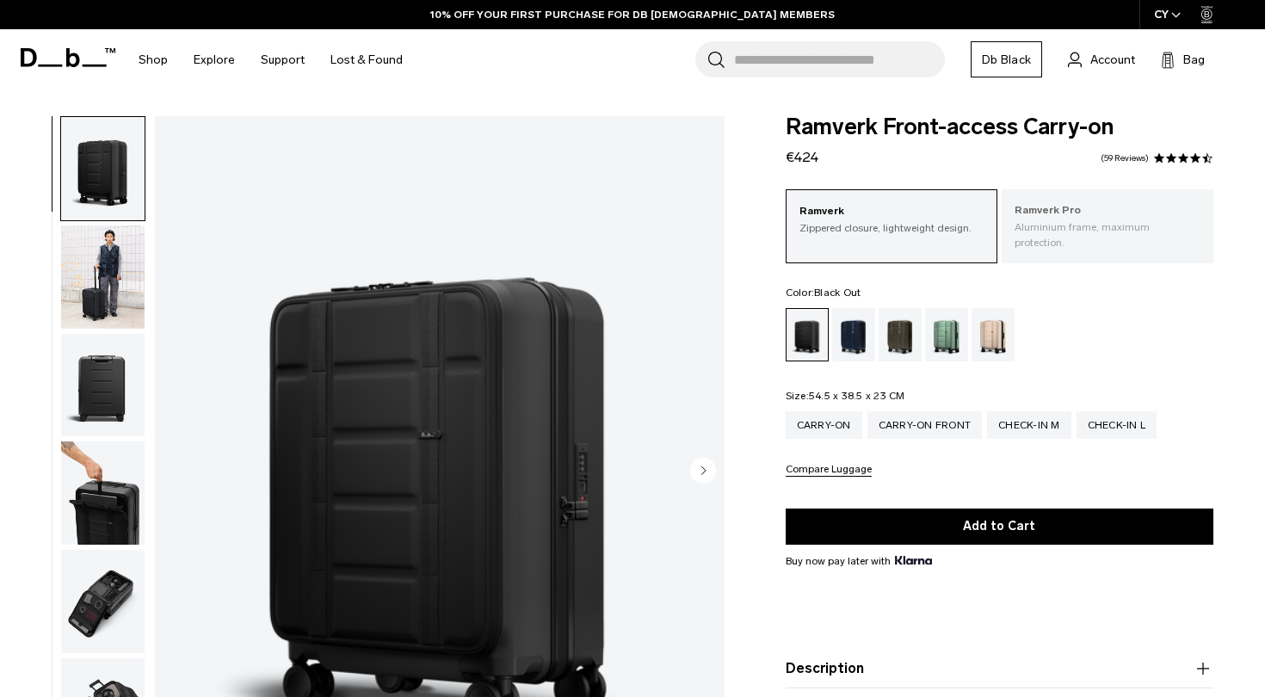
click at [1087, 206] on p "Ramverk Pro" at bounding box center [1108, 210] width 186 height 17
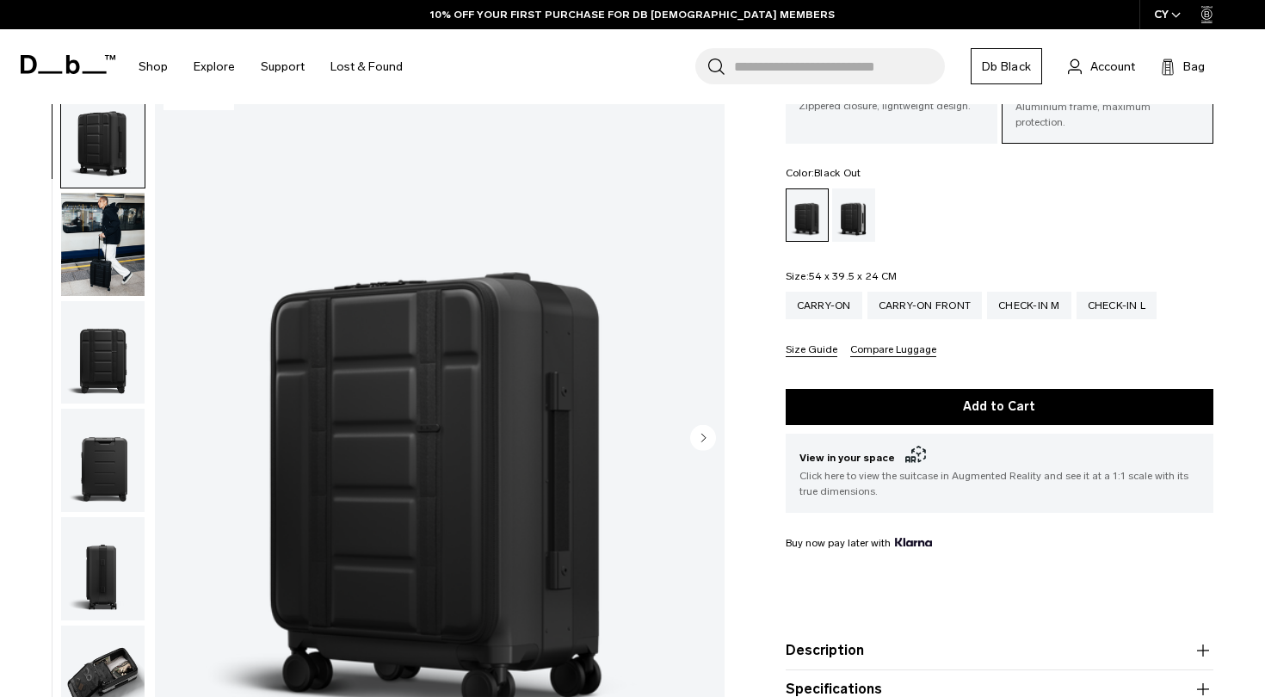
scroll to position [133, 0]
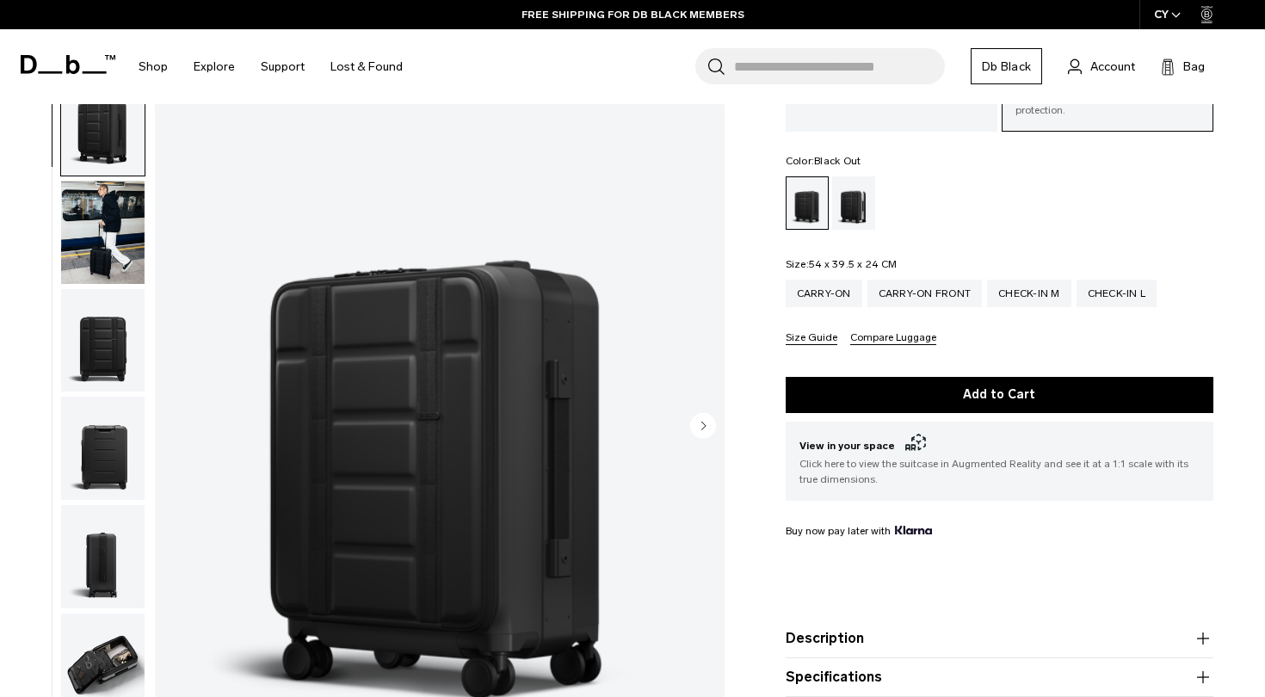
click at [704, 422] on icon "Next slide" at bounding box center [704, 426] width 4 height 8
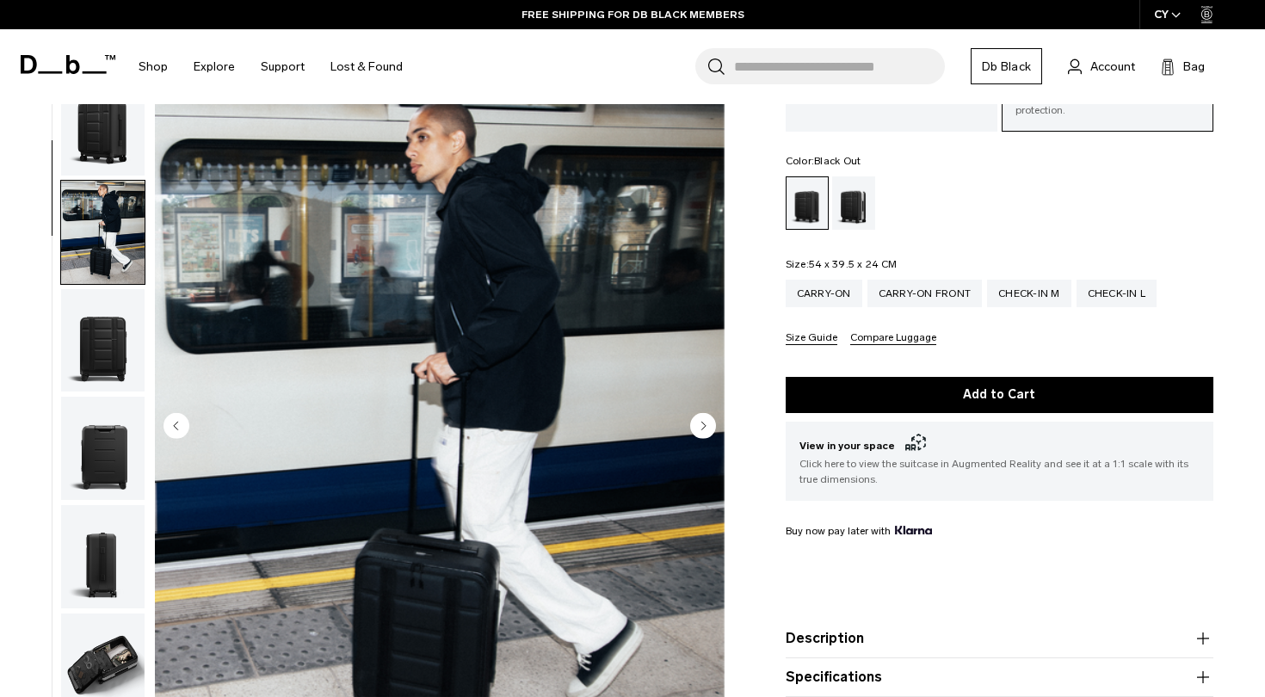
scroll to position [109, 0]
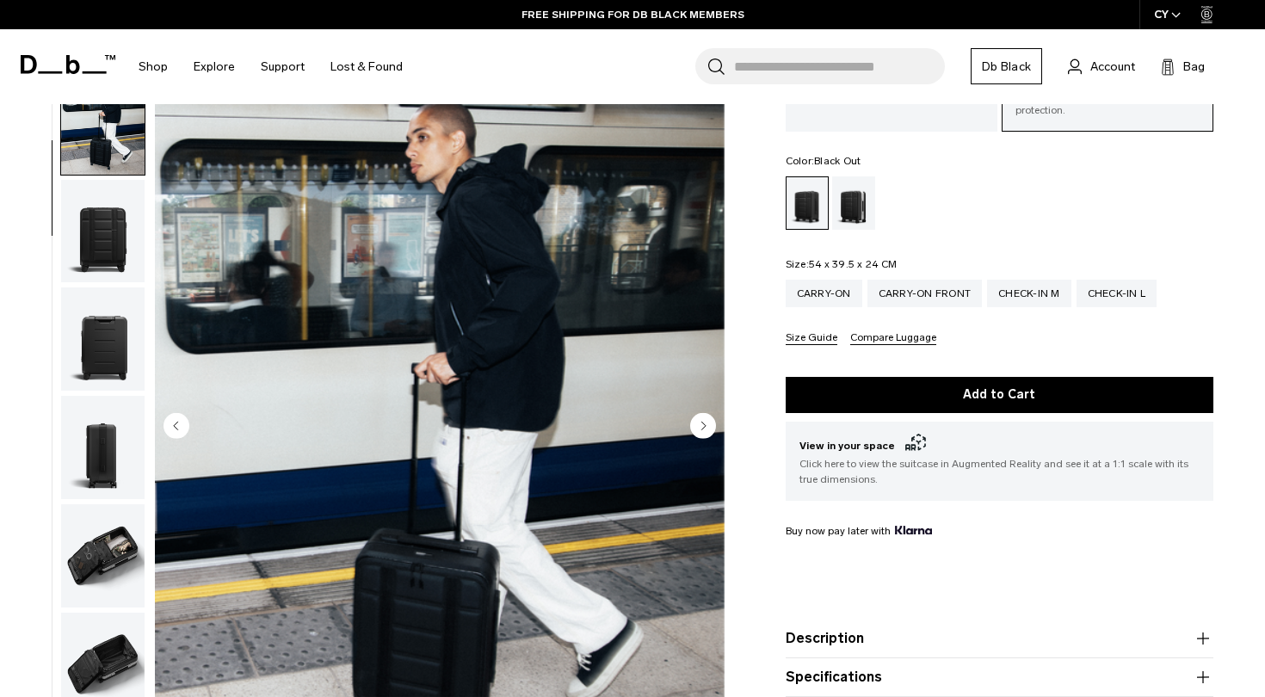
click at [704, 422] on icon "Next slide" at bounding box center [704, 426] width 4 height 8
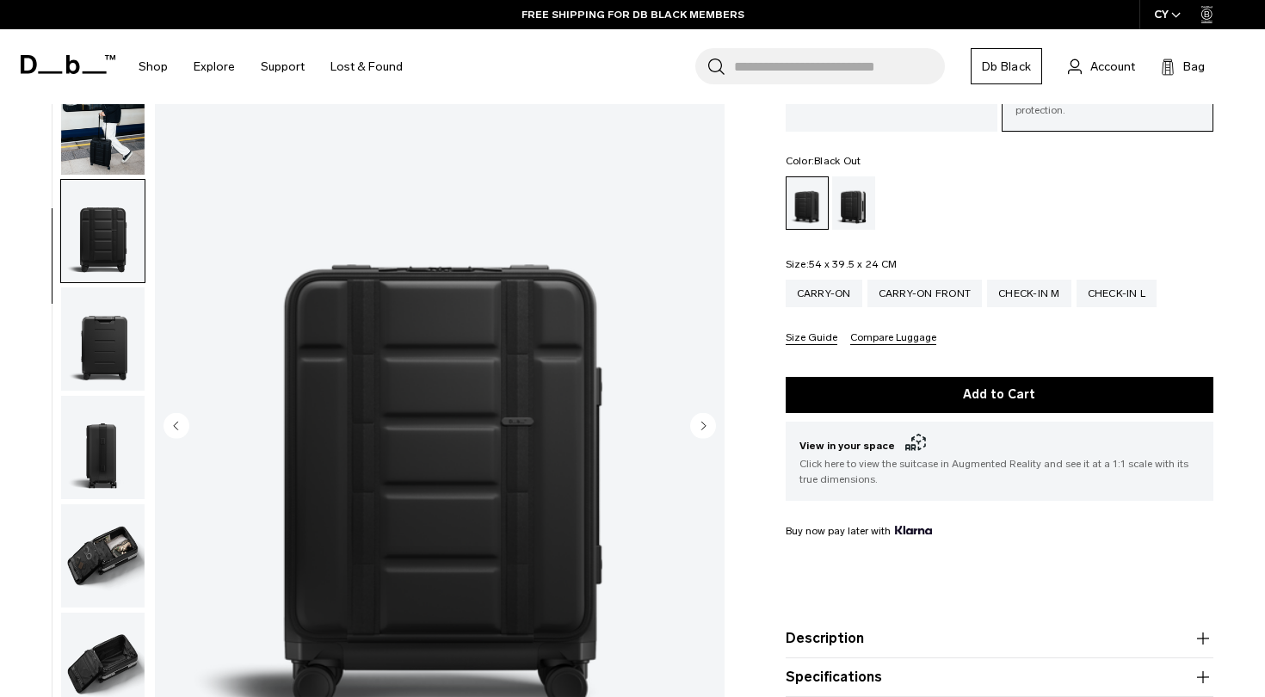
scroll to position [219, 0]
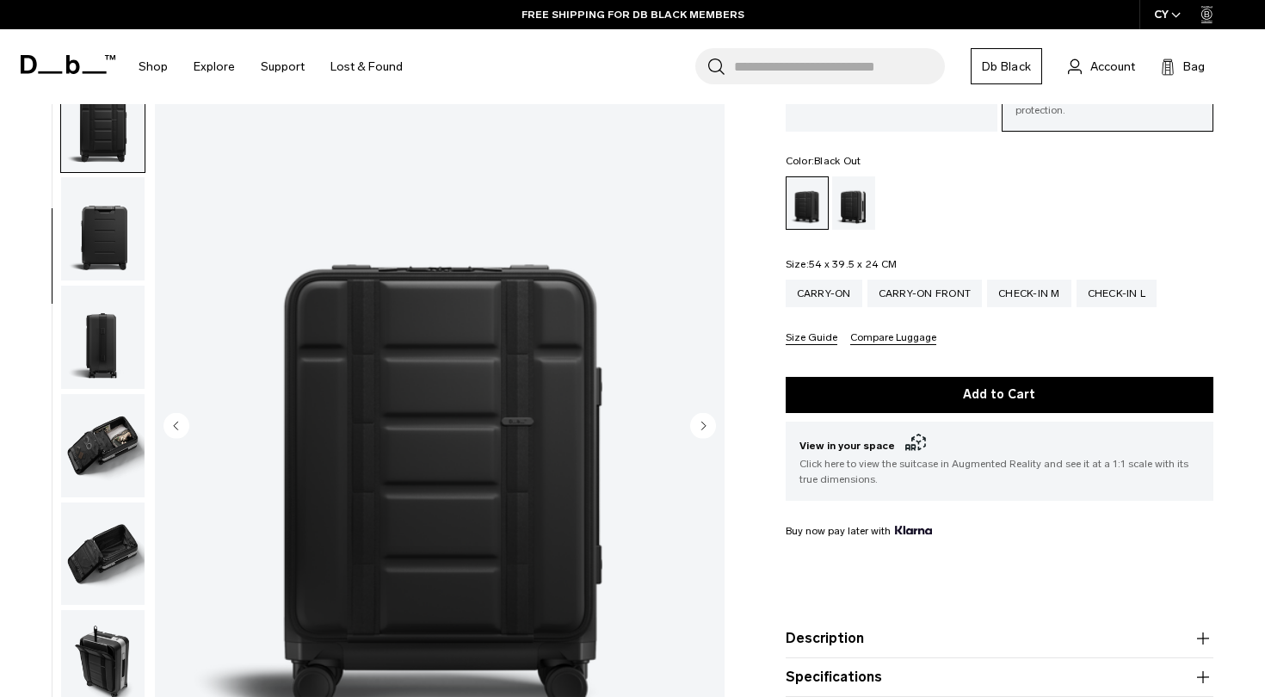
click at [703, 417] on circle "Next slide" at bounding box center [703, 425] width 26 height 26
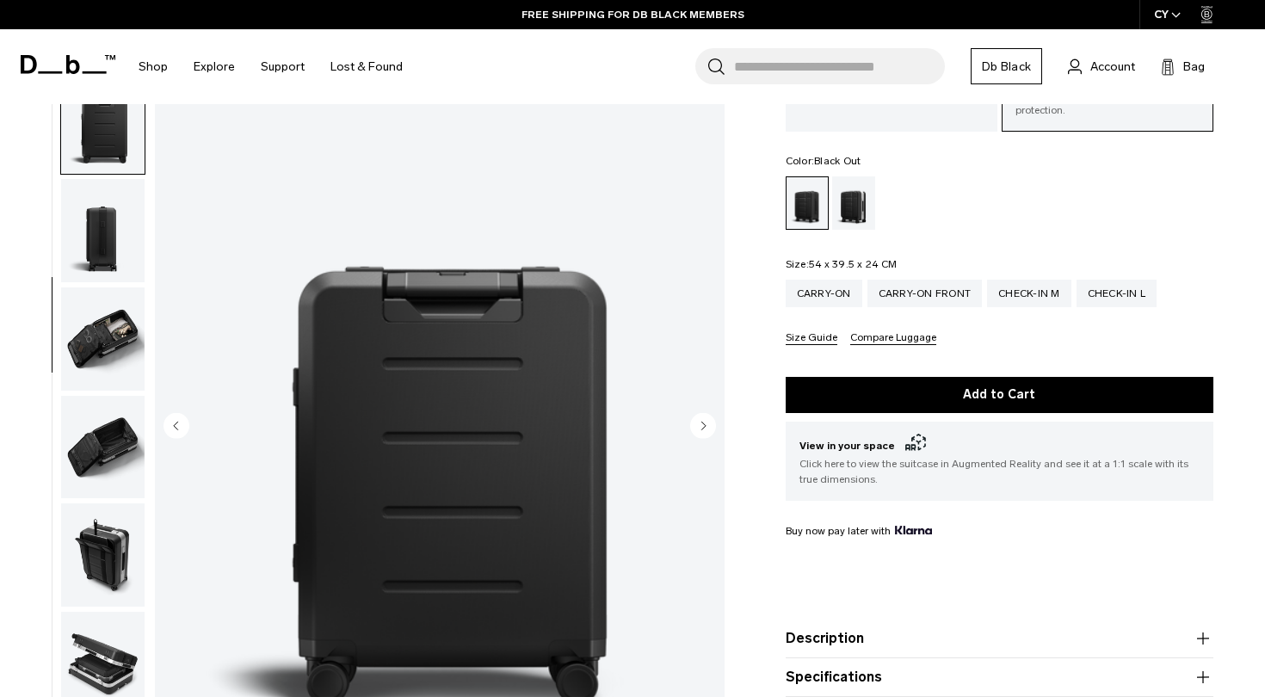
scroll to position [329, 0]
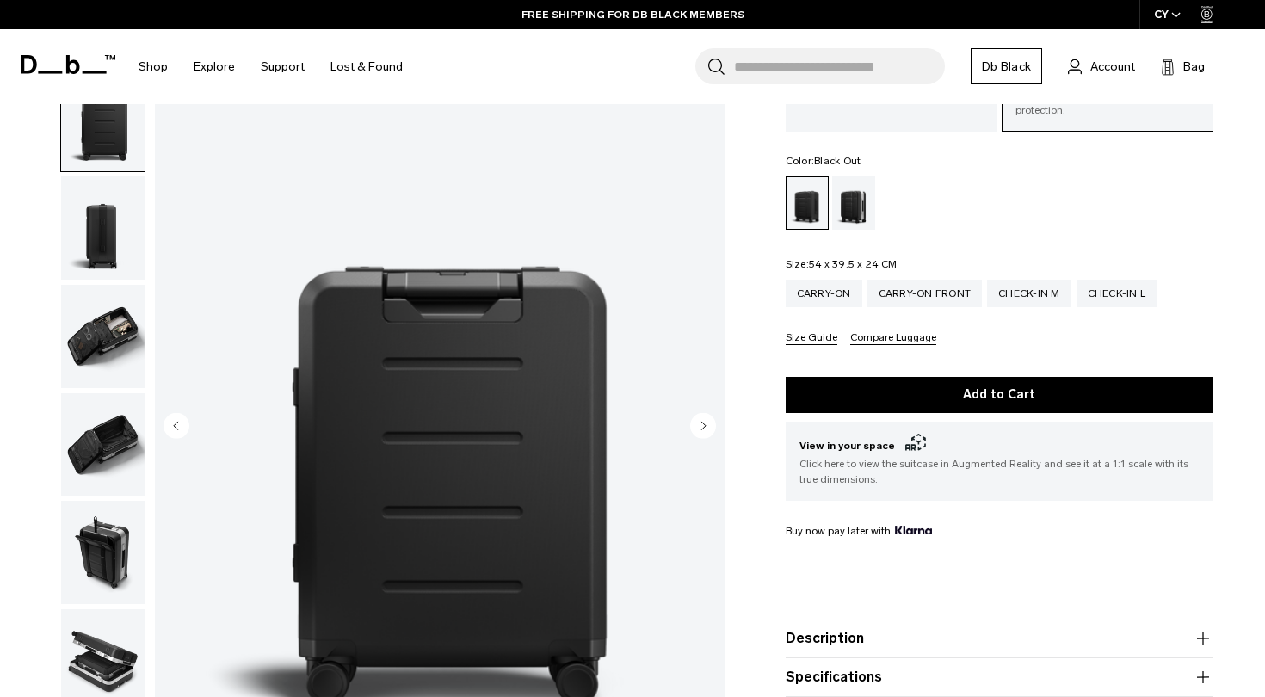
click at [702, 417] on circle "Next slide" at bounding box center [703, 425] width 26 height 26
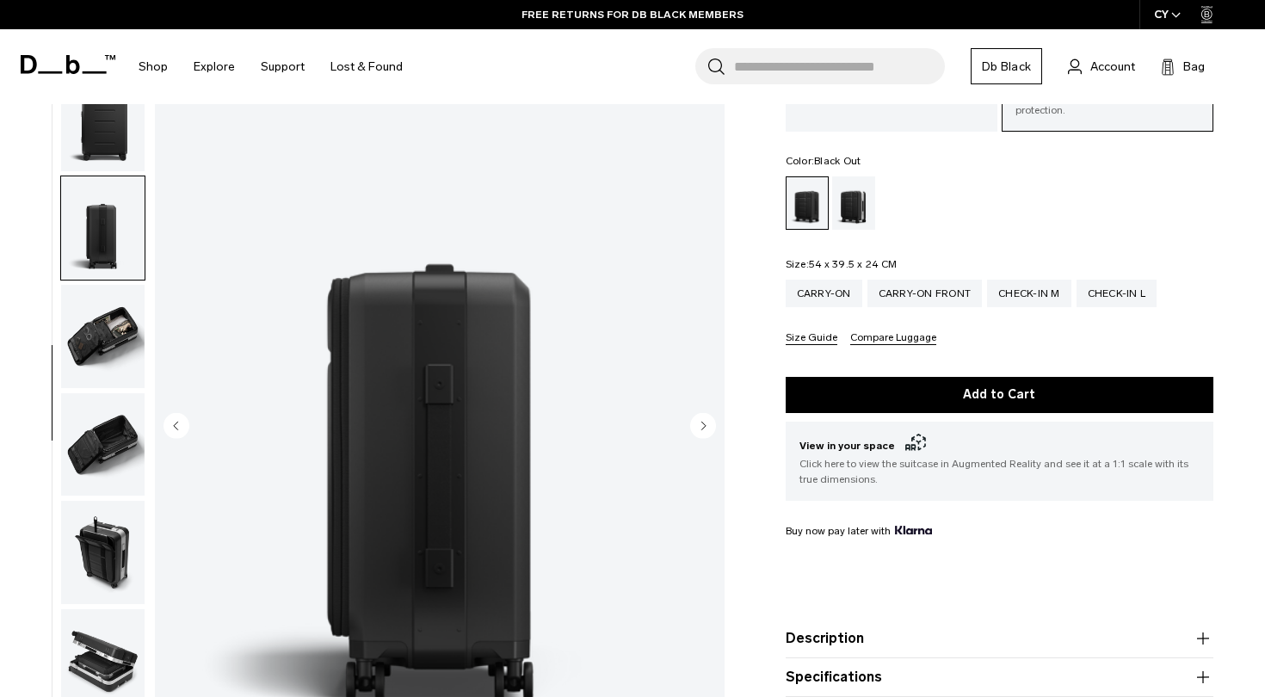
scroll to position [380, 0]
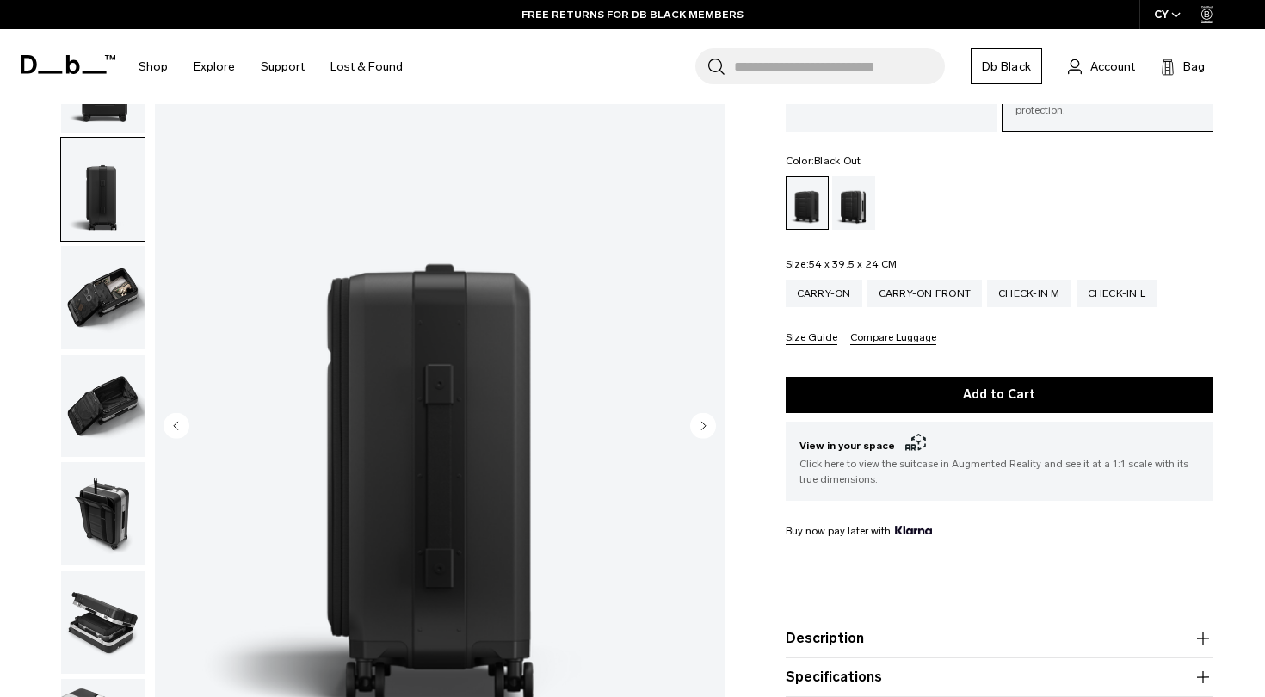
click at [702, 417] on circle "Next slide" at bounding box center [703, 425] width 26 height 26
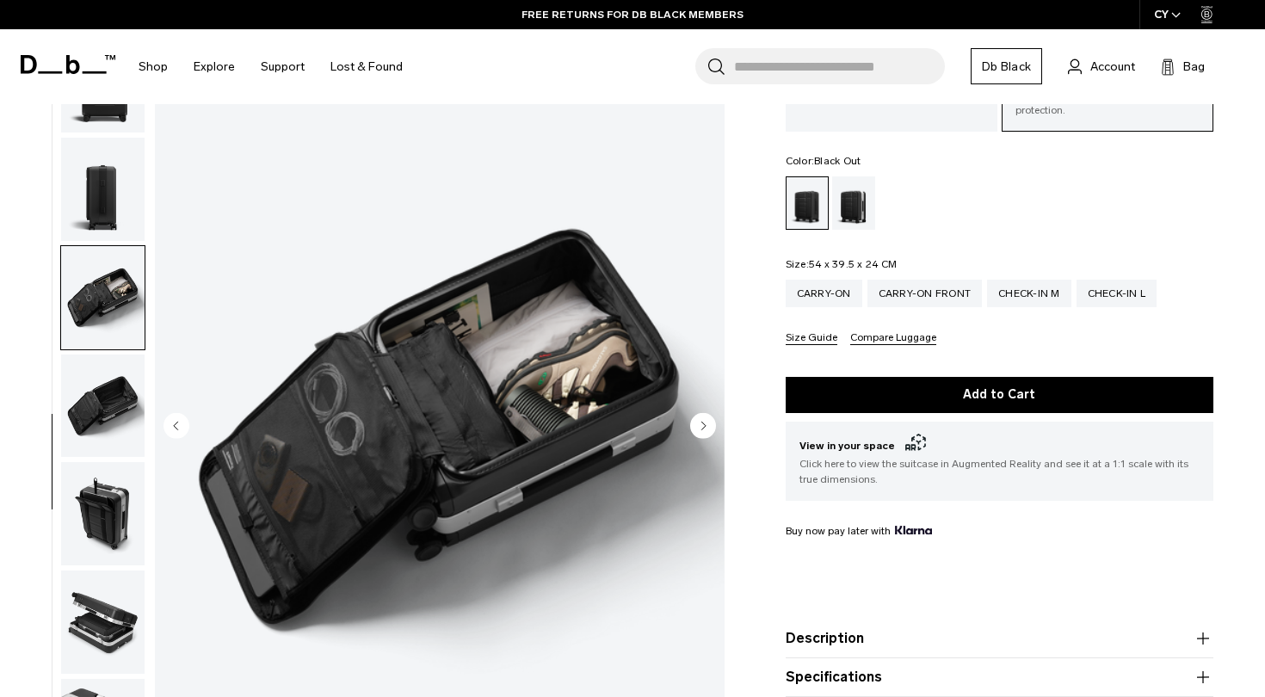
click at [701, 412] on circle "Next slide" at bounding box center [703, 425] width 26 height 26
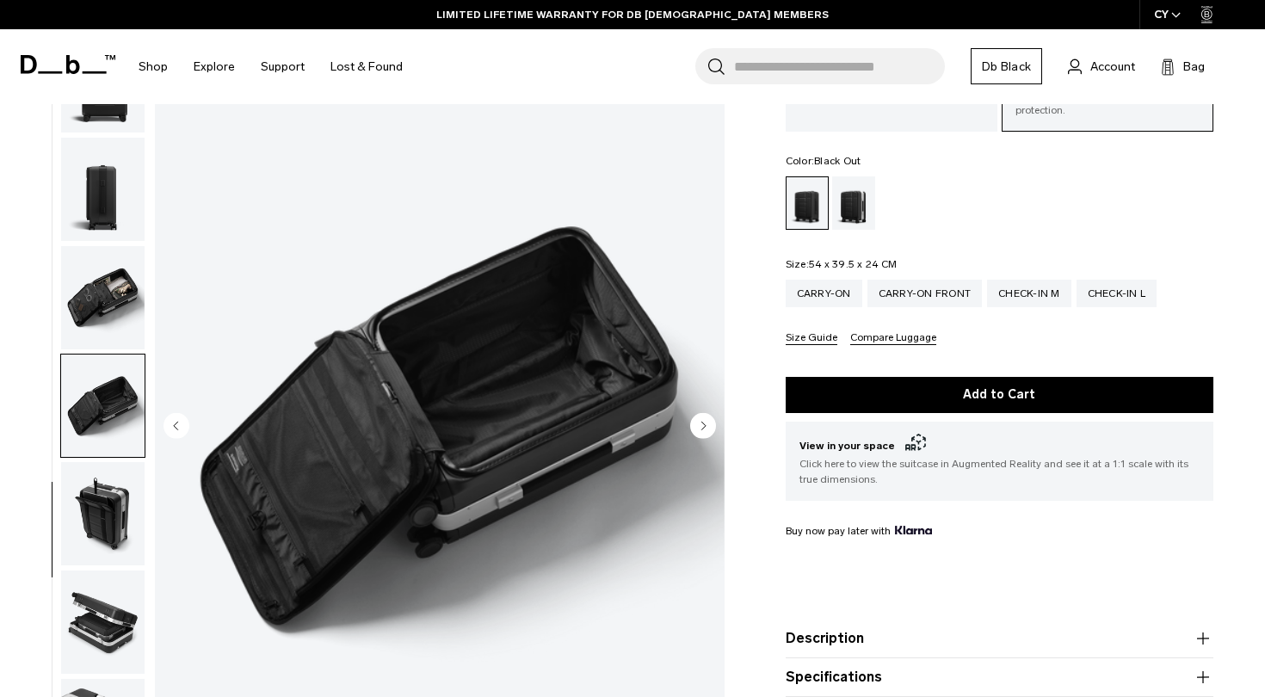
click at [701, 412] on circle "Next slide" at bounding box center [703, 425] width 26 height 26
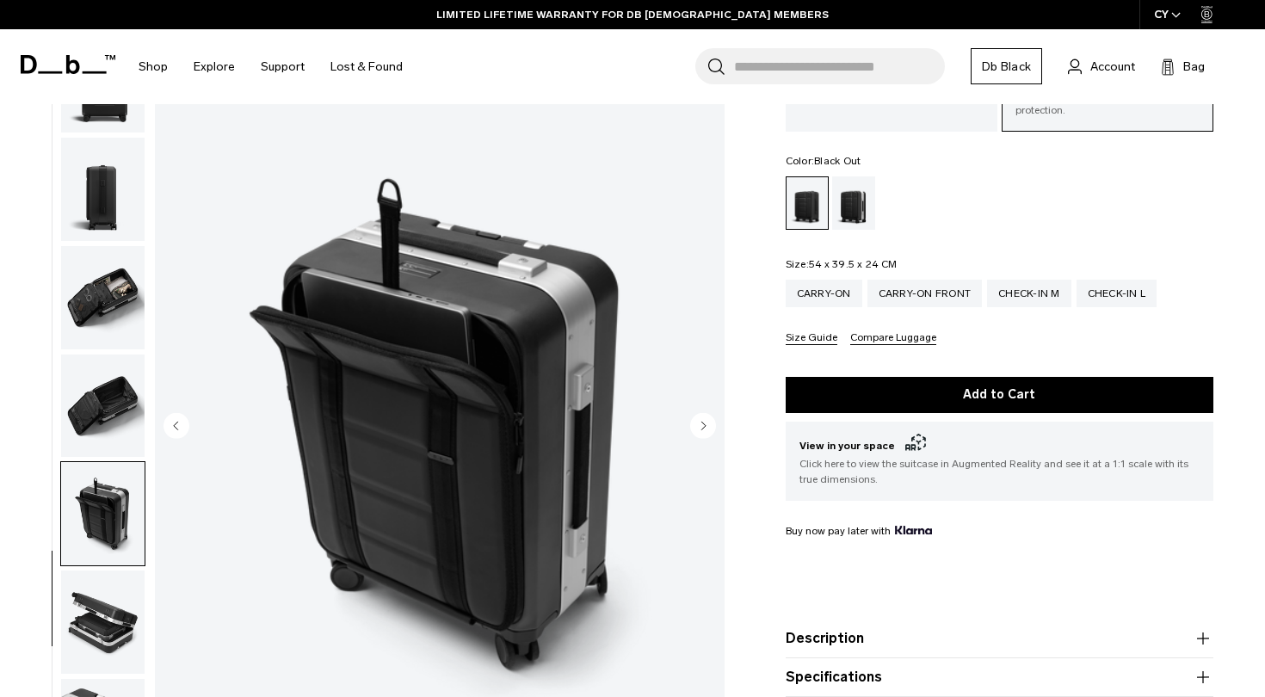
click at [708, 412] on circle "Next slide" at bounding box center [703, 425] width 26 height 26
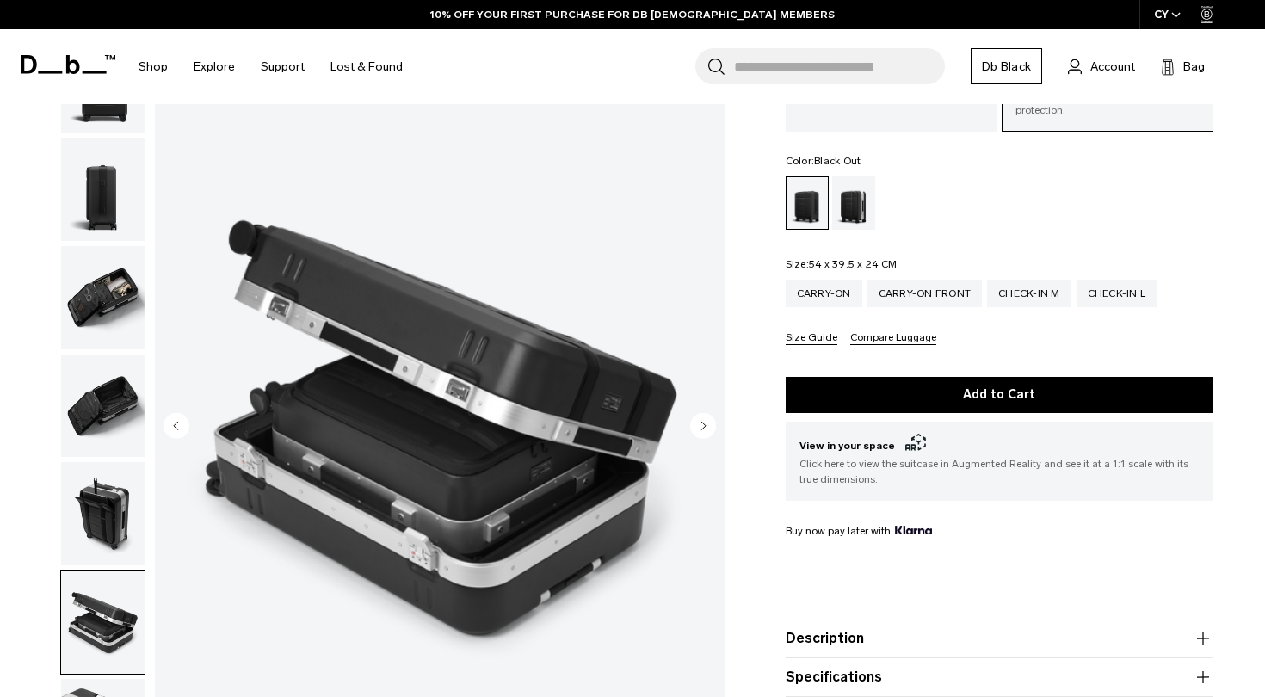
click at [706, 414] on circle "Next slide" at bounding box center [703, 425] width 26 height 26
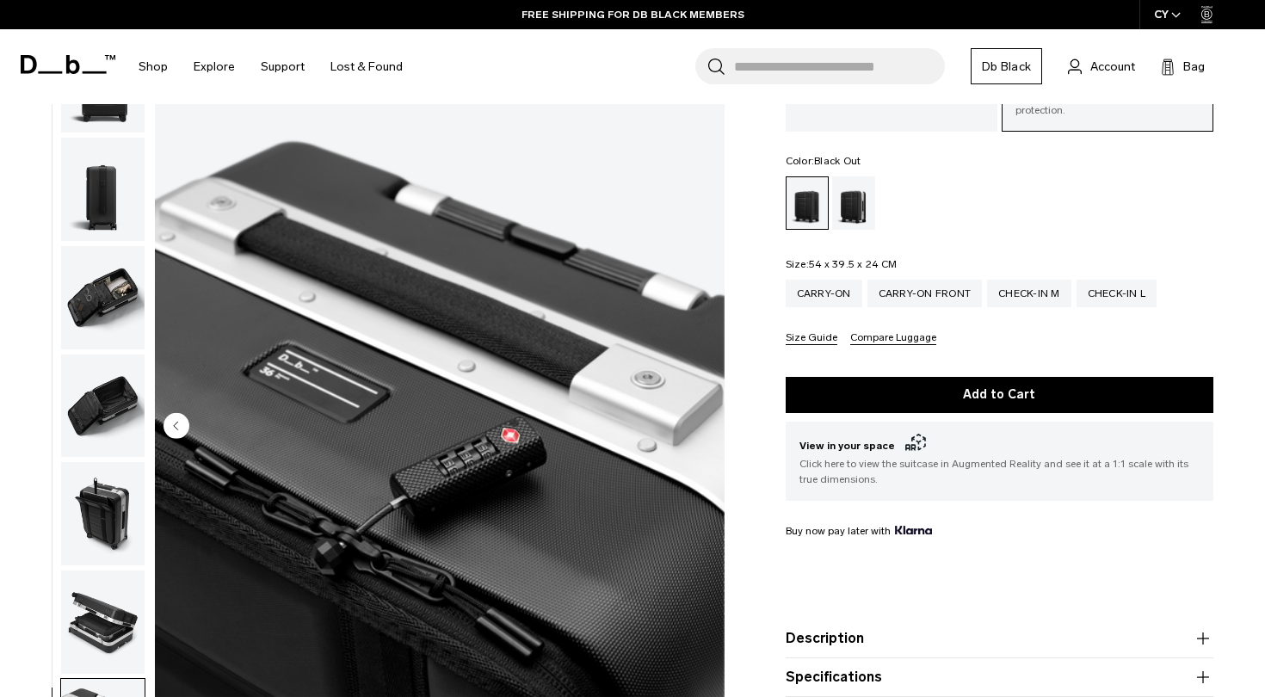
click at [706, 414] on img "10 / 10" at bounding box center [440, 427] width 570 height 712
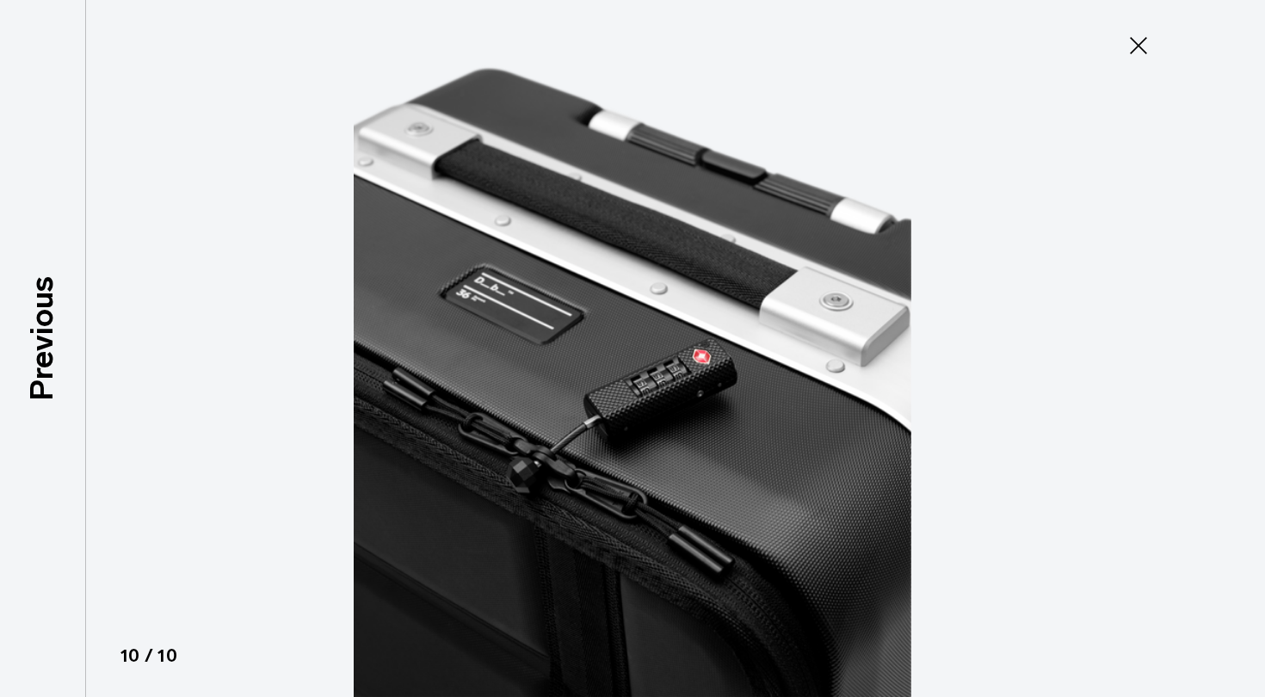
click at [1140, 47] on icon at bounding box center [1138, 45] width 17 height 17
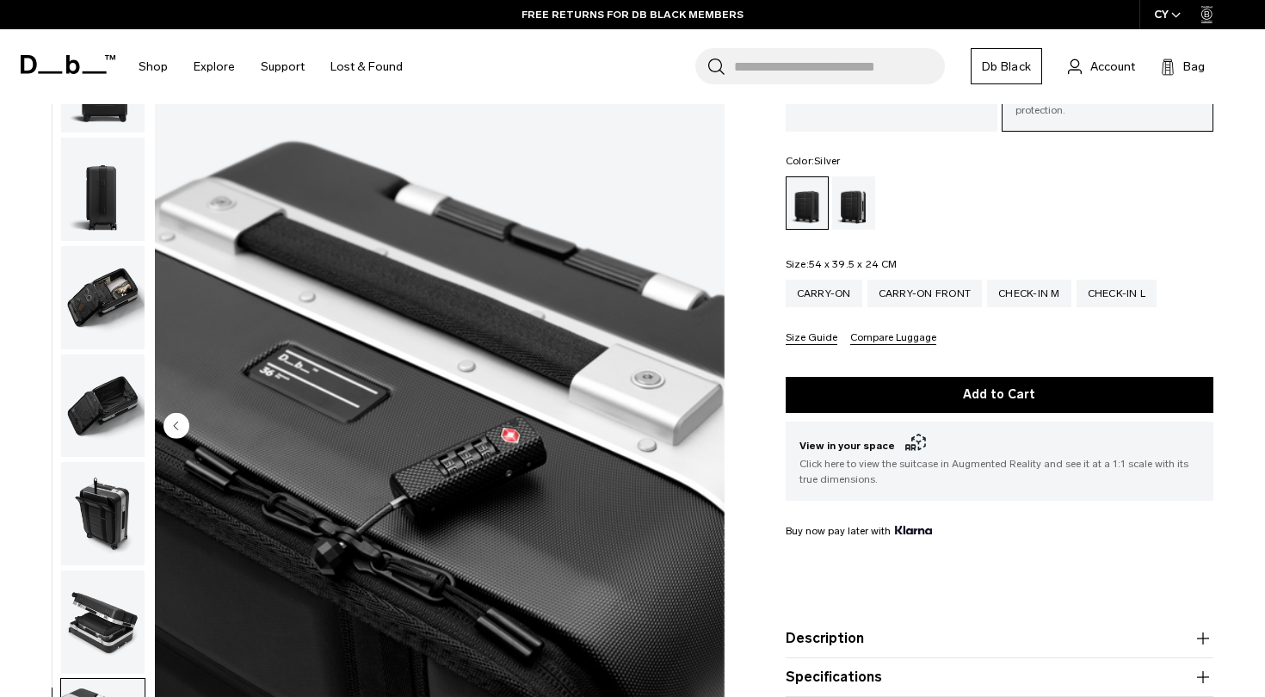
click at [856, 184] on div "Silver" at bounding box center [854, 202] width 44 height 53
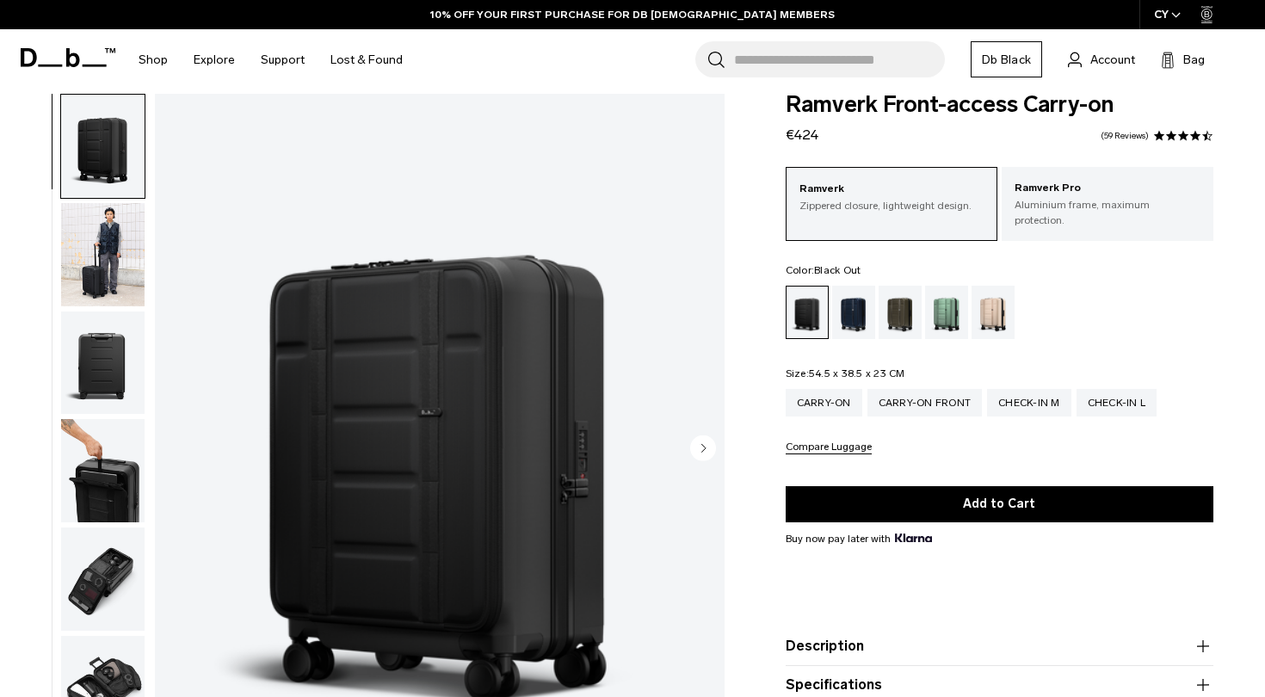
scroll to position [59, 0]
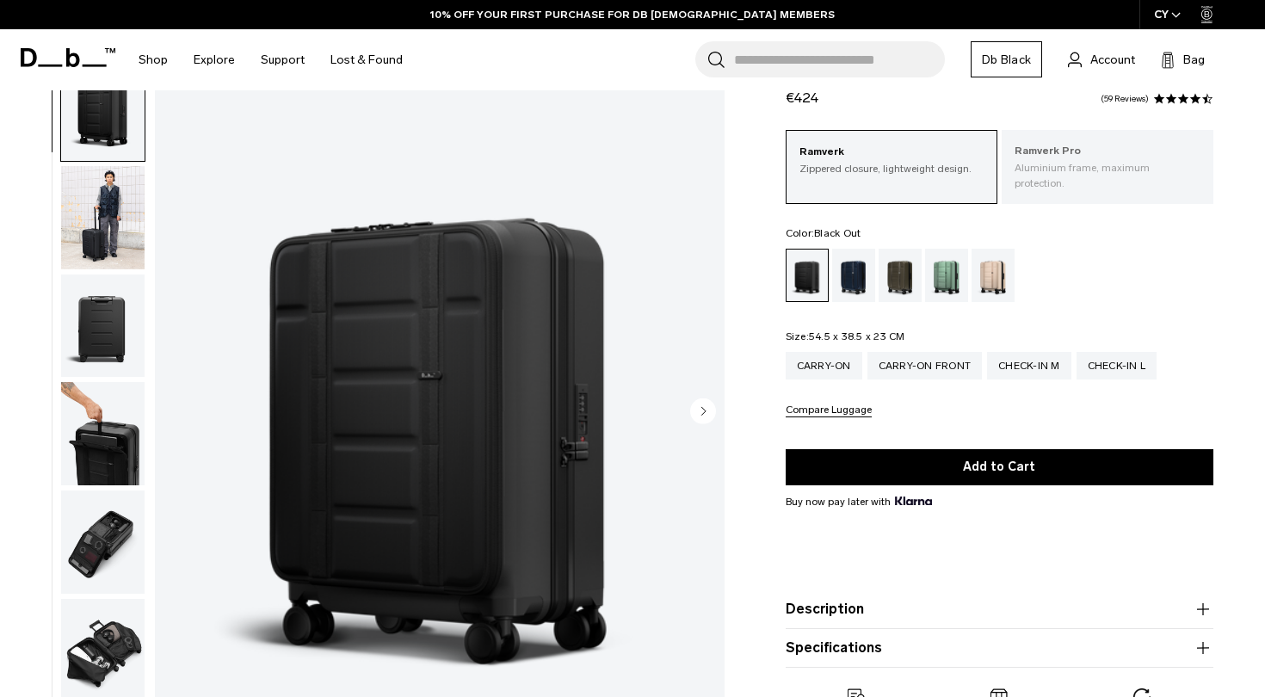
click at [1068, 173] on p "Aluminium frame, maximum protection." at bounding box center [1108, 175] width 186 height 31
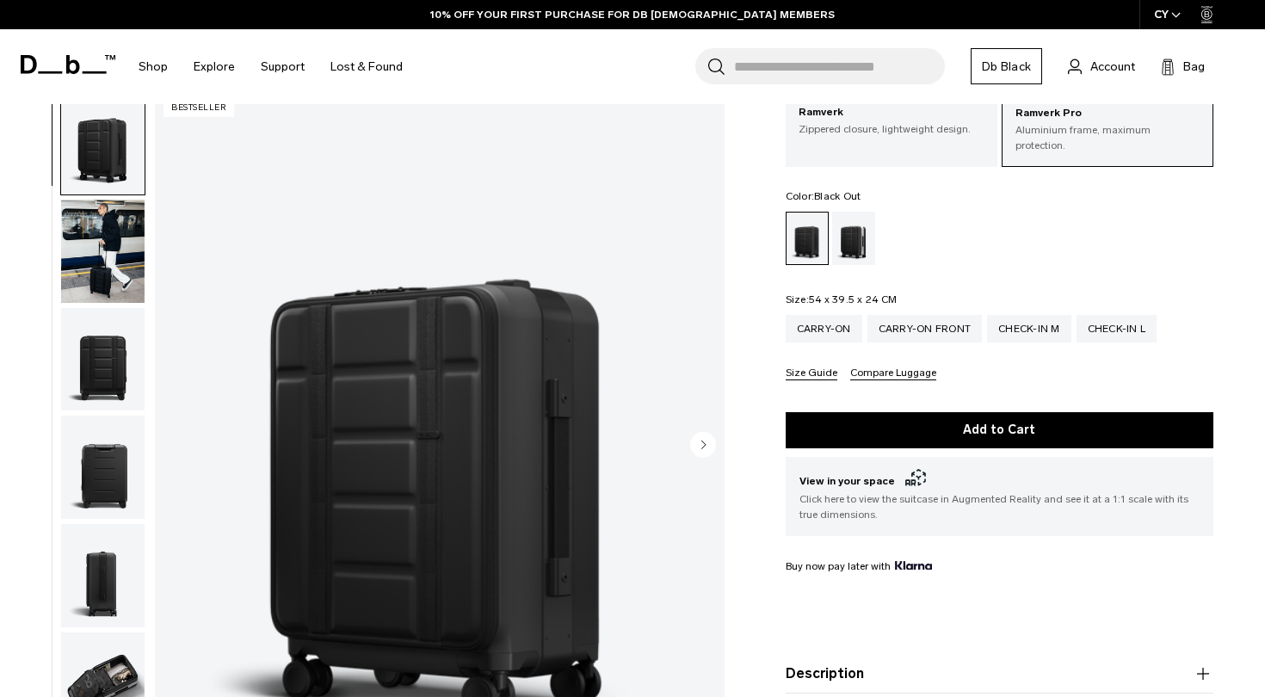
scroll to position [97, 0]
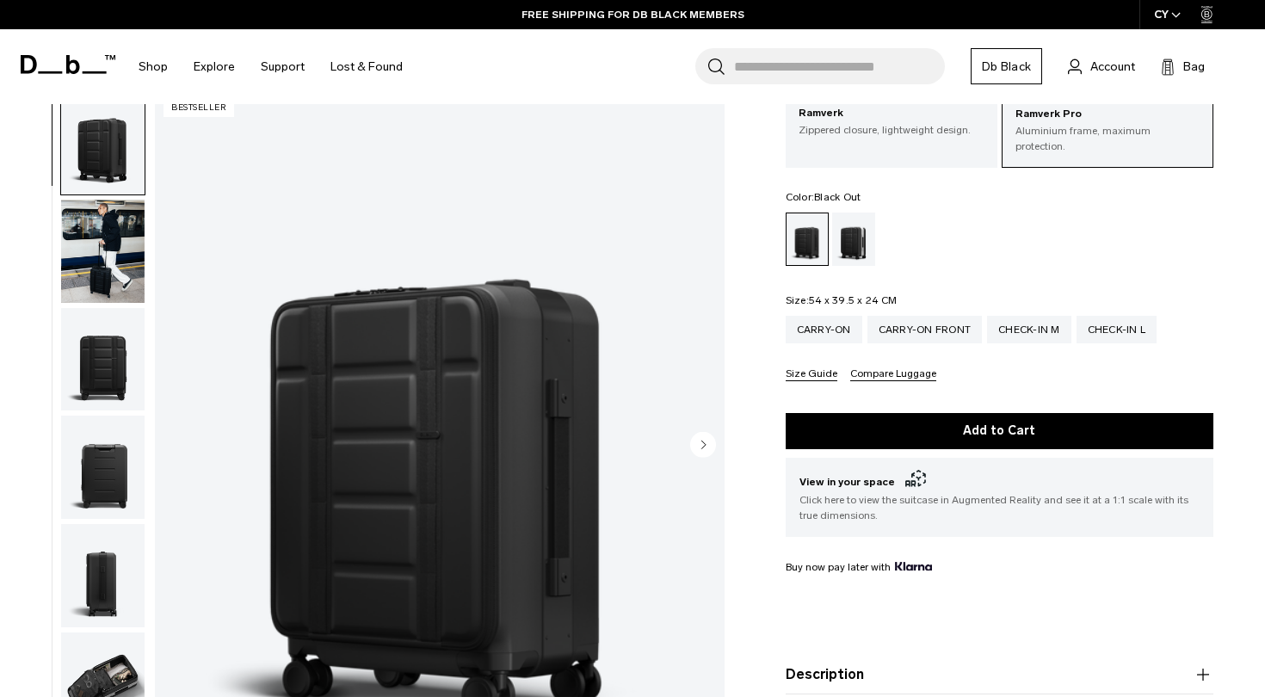
click at [99, 274] on img "button" at bounding box center [102, 251] width 83 height 103
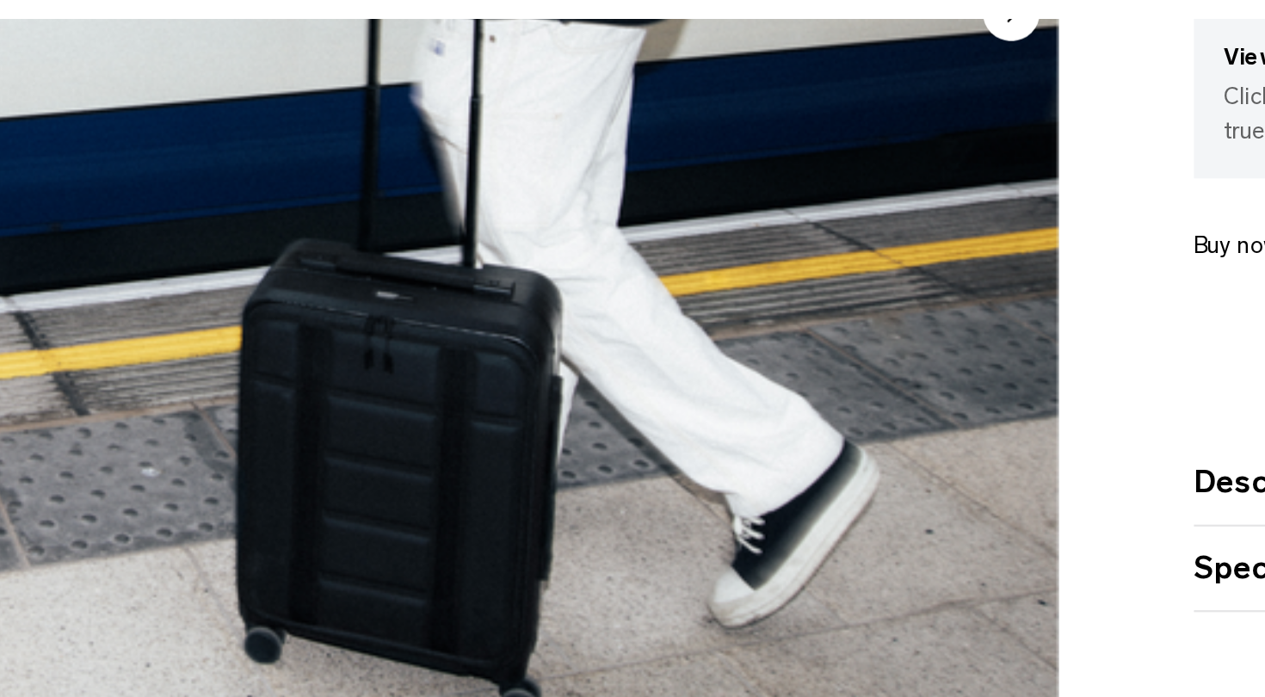
scroll to position [276, 0]
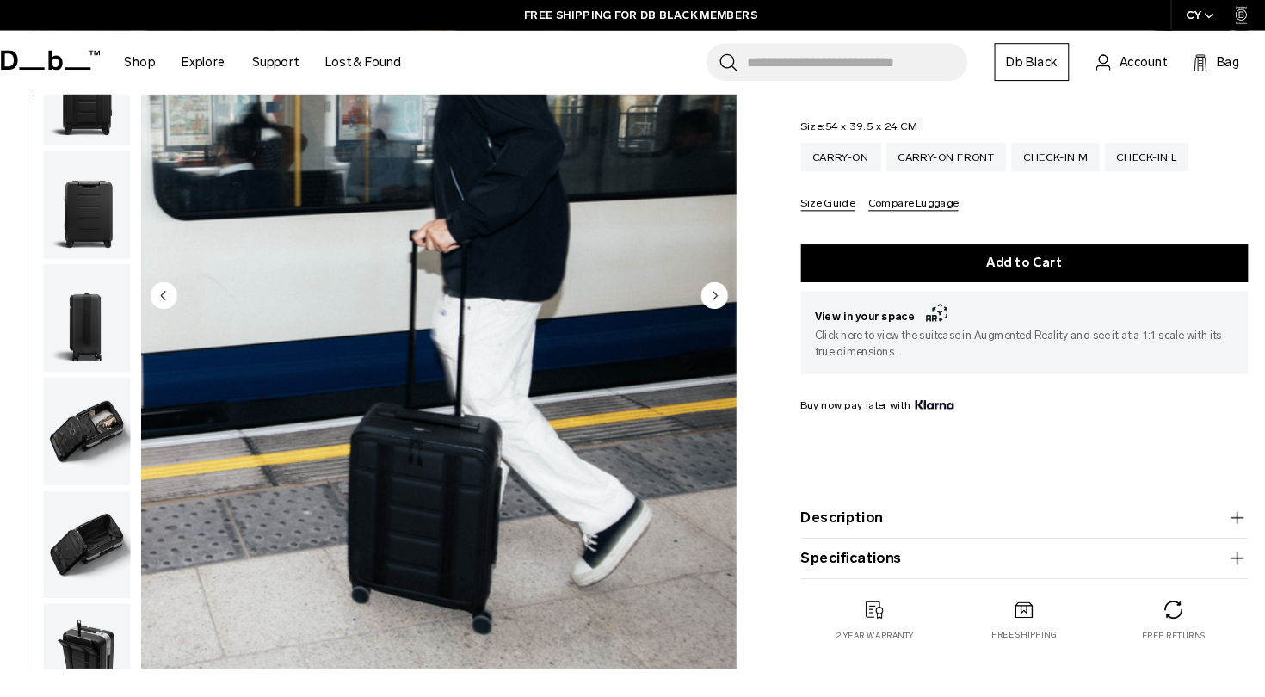
click at [84, 287] on img "button" at bounding box center [102, 304] width 83 height 103
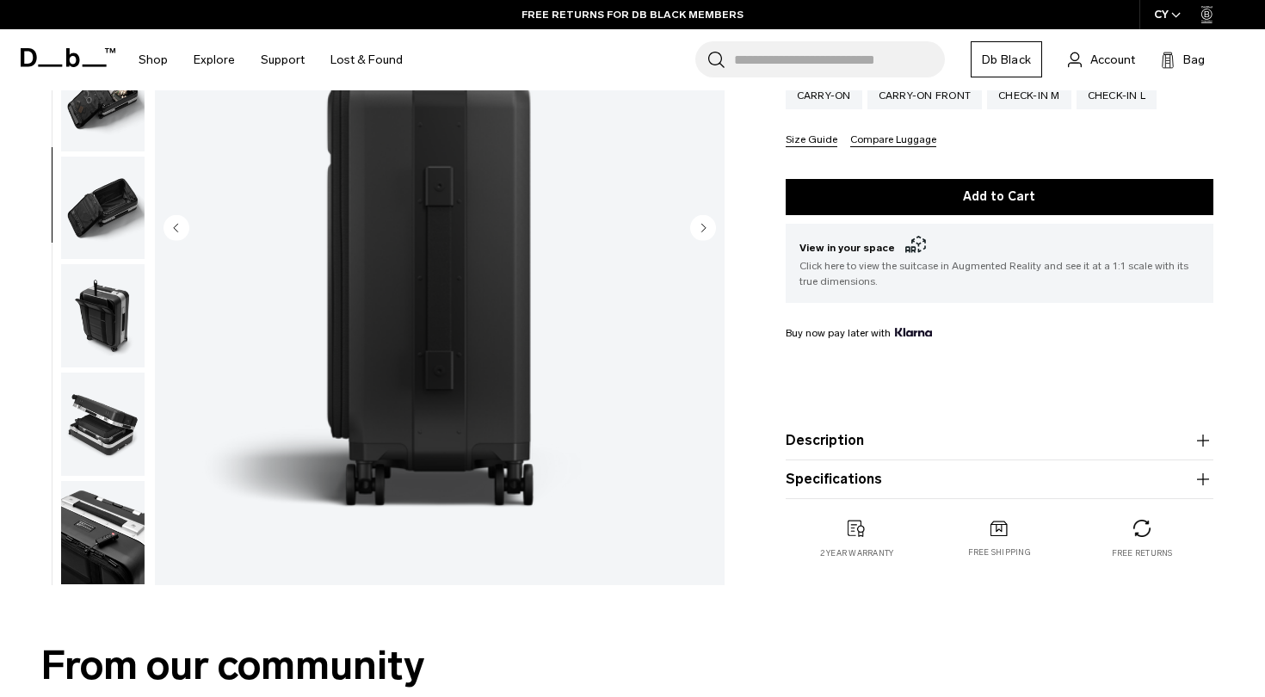
scroll to position [328, 0]
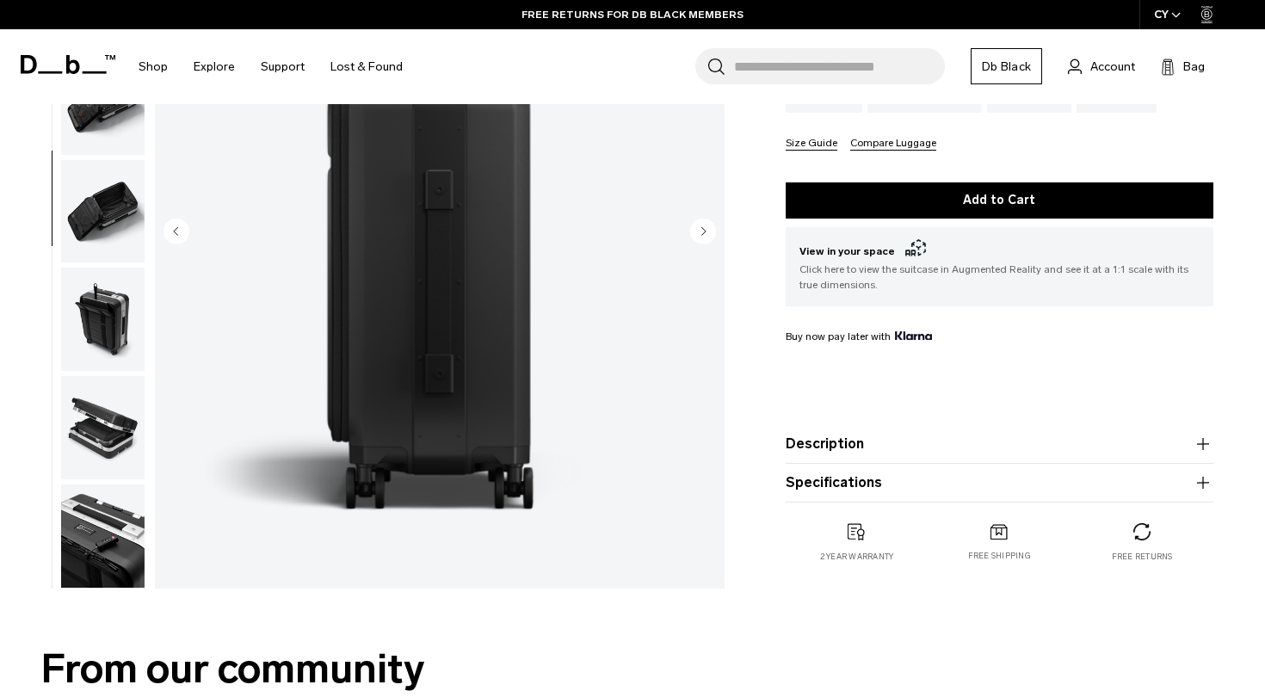
click at [96, 423] on img "button" at bounding box center [102, 427] width 83 height 103
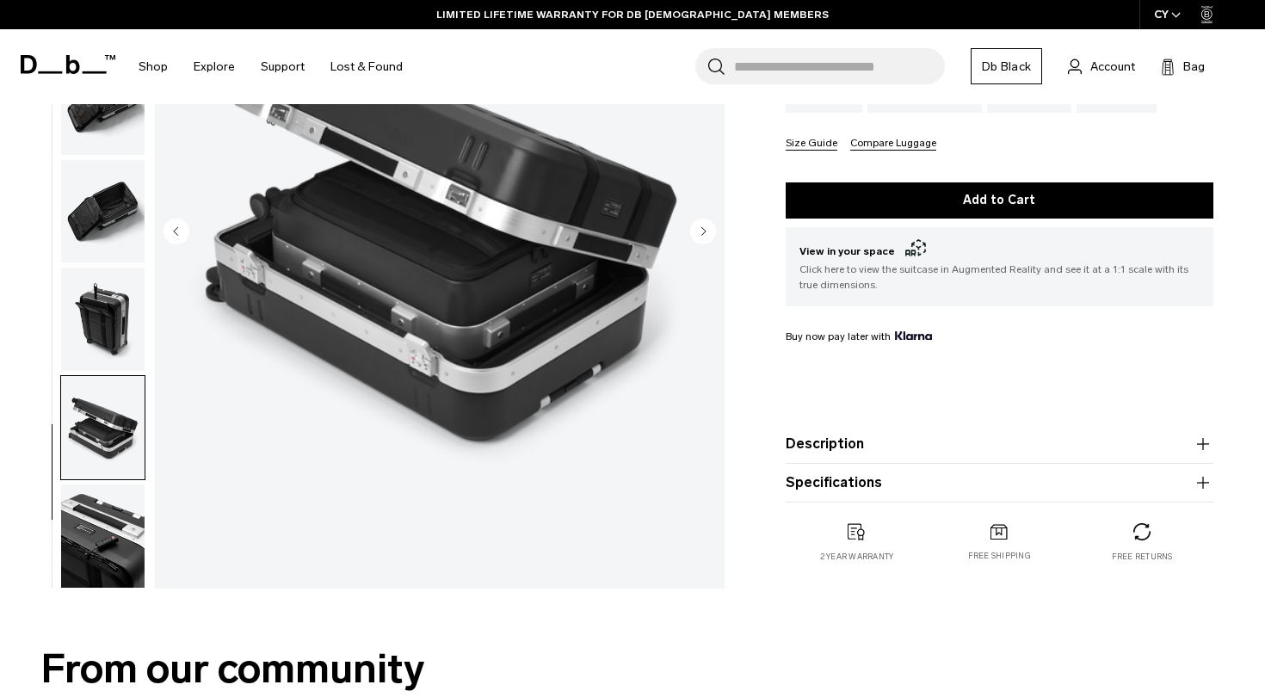
click at [111, 535] on img "button" at bounding box center [102, 536] width 83 height 103
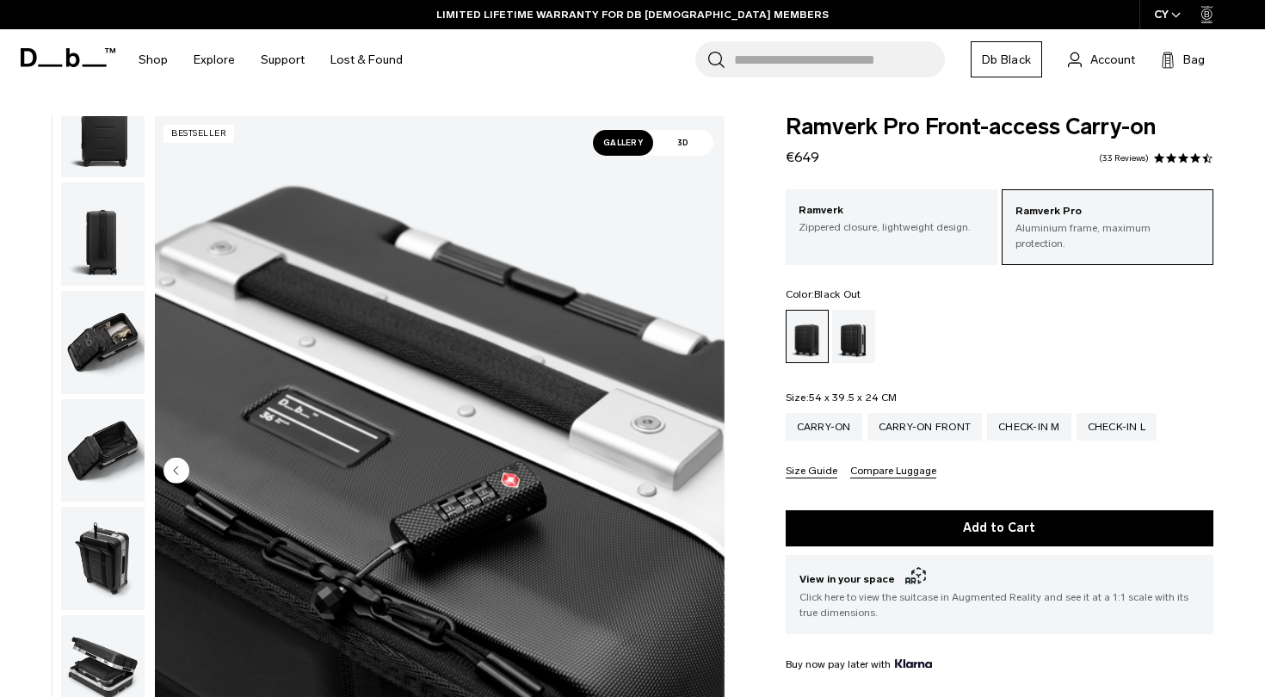
scroll to position [0, 0]
click at [102, 137] on img "button" at bounding box center [102, 125] width 83 height 103
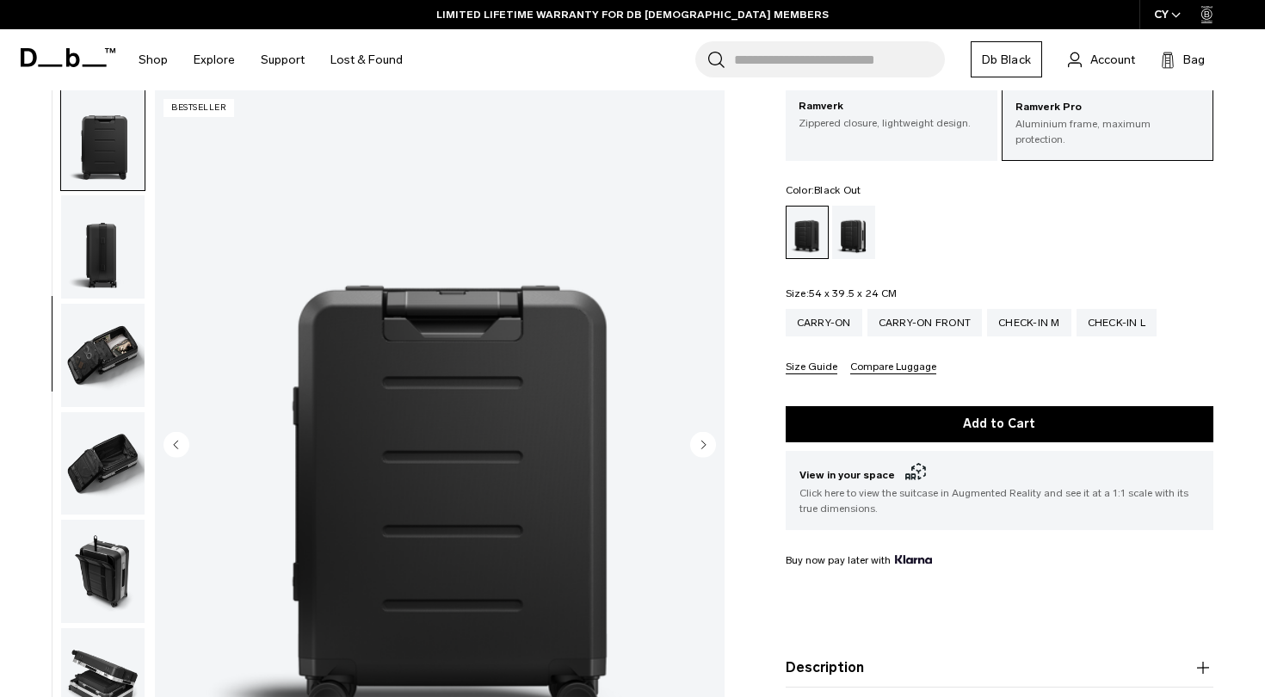
scroll to position [61, 0]
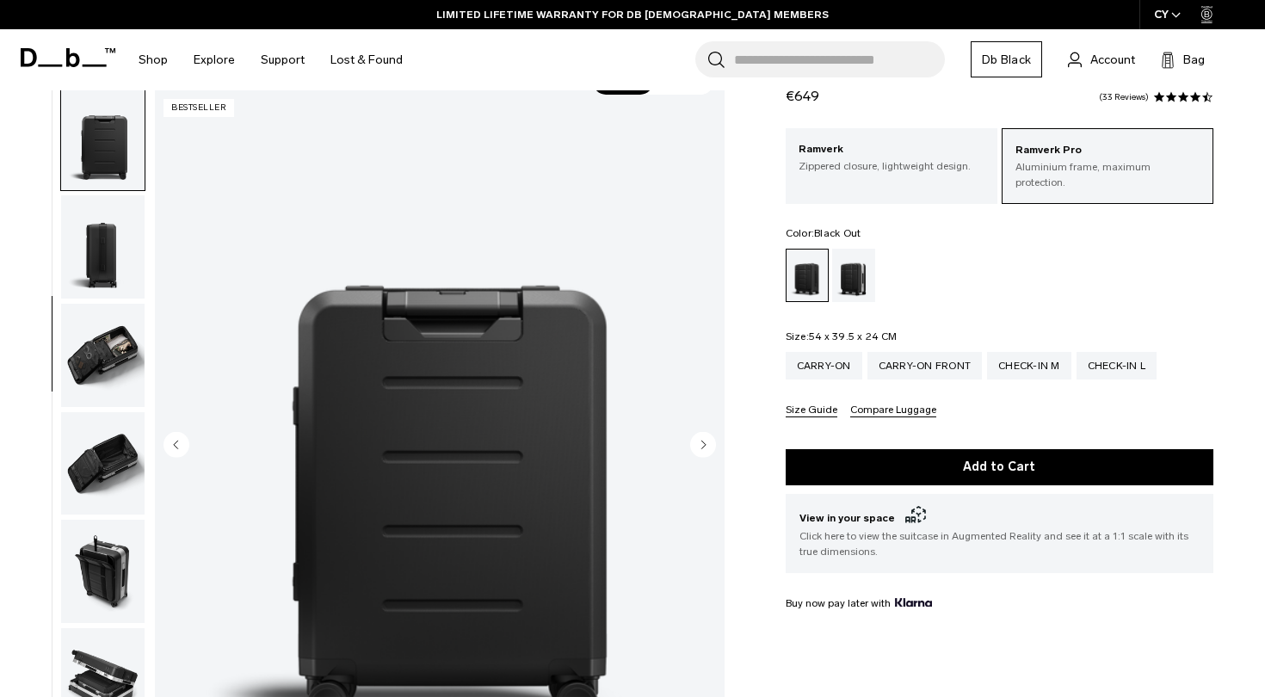
click at [100, 218] on img "button" at bounding box center [102, 246] width 83 height 103
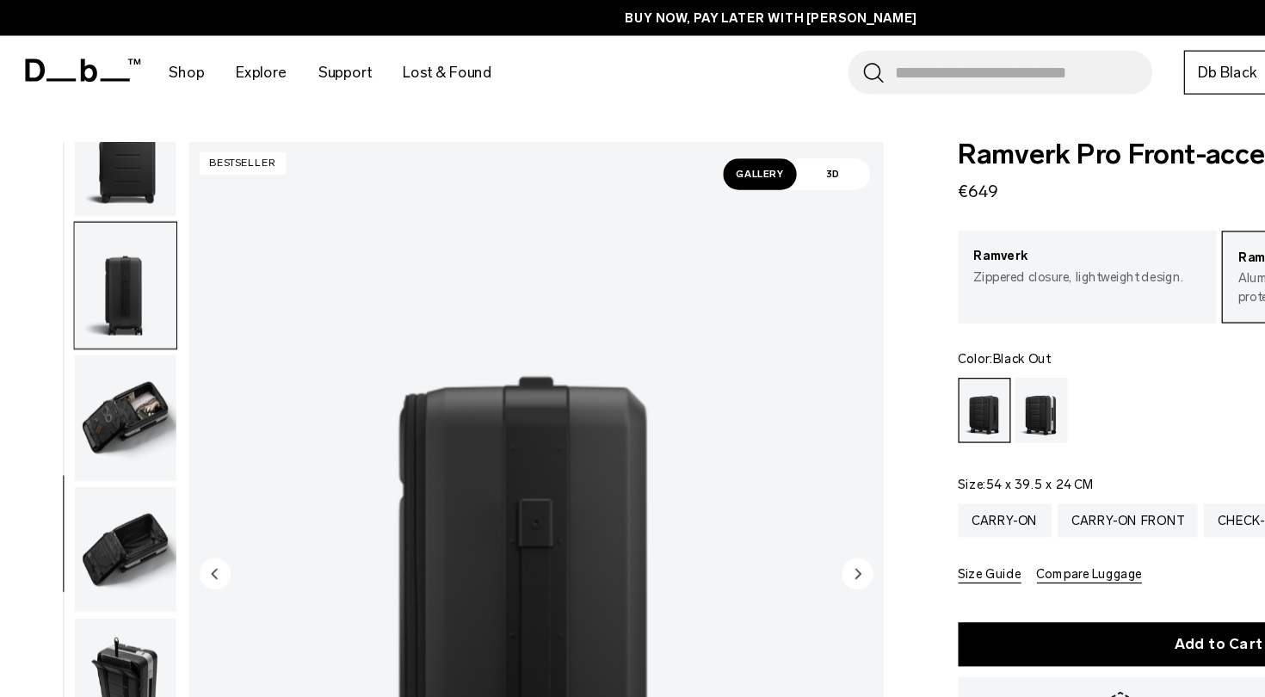
scroll to position [0, 0]
